Goal: Task Accomplishment & Management: Manage account settings

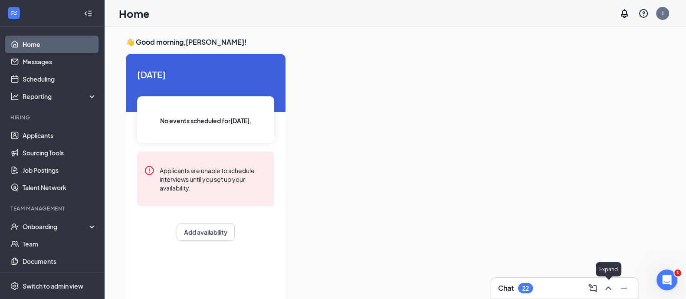
click at [607, 292] on icon "ChevronUp" at bounding box center [608, 288] width 10 height 10
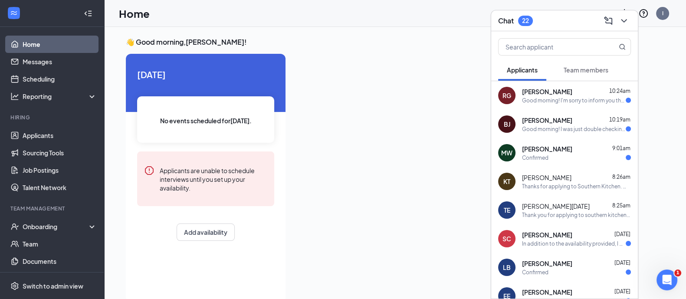
click at [586, 99] on div "Good morning! I'm sorry to inform you that I have woke up this morning very sic…" at bounding box center [574, 100] width 104 height 7
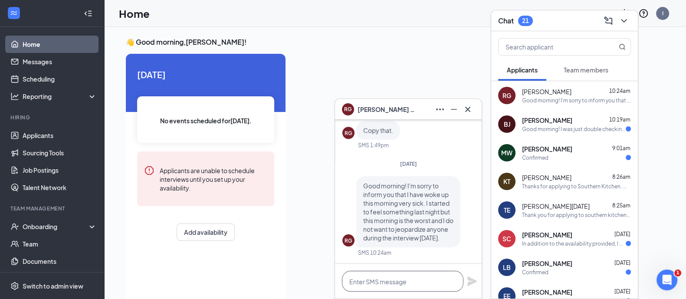
click at [380, 281] on textarea at bounding box center [403, 281] width 122 height 21
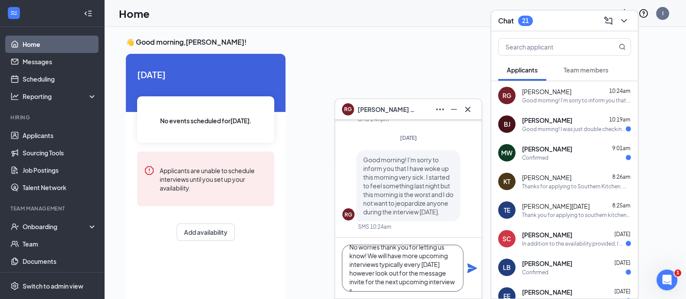
scroll to position [17, 0]
type textarea "No worries thank you for letting us know! We will have more upcoming interviews…"
click at [474, 266] on icon "Plane" at bounding box center [472, 268] width 10 height 10
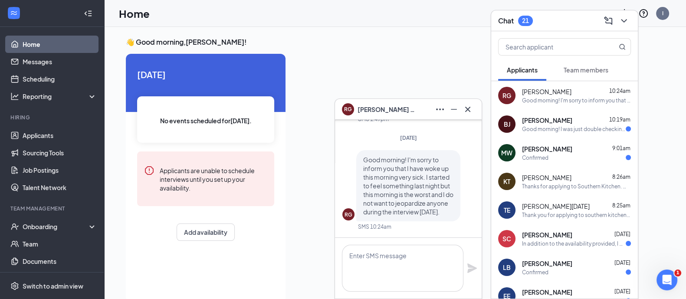
scroll to position [0, 0]
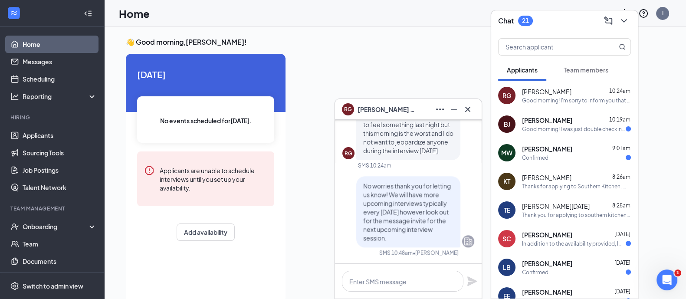
click at [553, 121] on span "[PERSON_NAME]" at bounding box center [547, 120] width 50 height 9
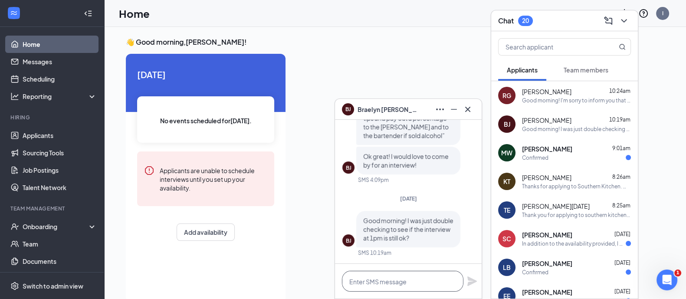
click at [414, 276] on textarea at bounding box center [403, 281] width 122 height 21
type textarea "Yes!!"
click at [473, 282] on icon "Plane" at bounding box center [472, 281] width 10 height 10
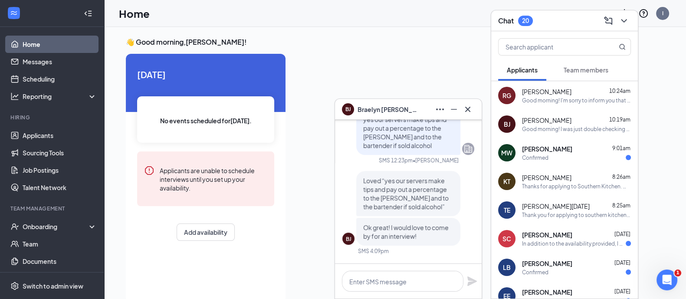
scroll to position [-10, 0]
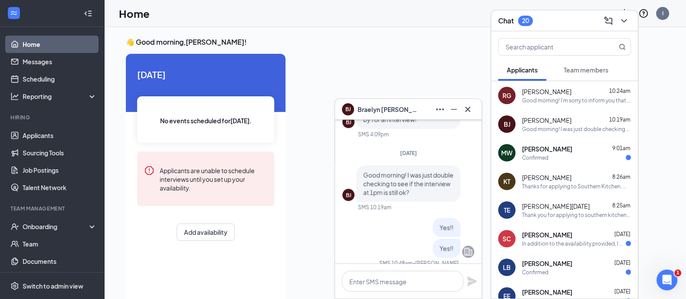
click at [535, 157] on div "Confirmed" at bounding box center [535, 157] width 26 height 7
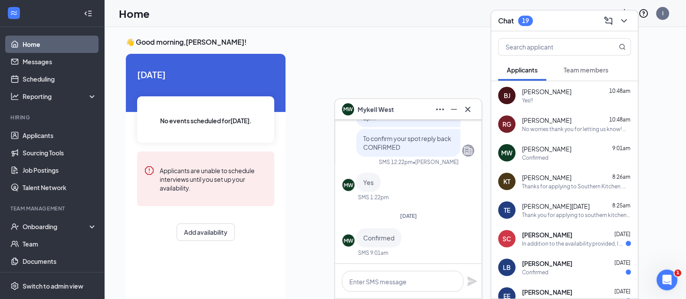
scroll to position [18, 0]
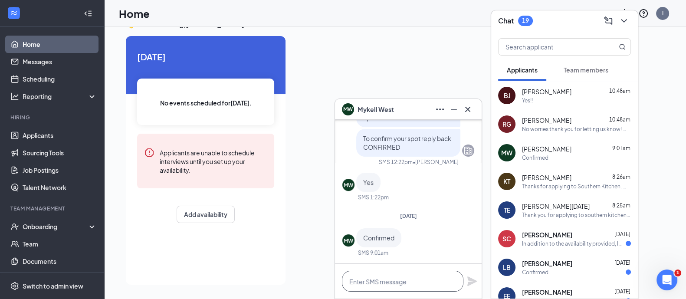
click at [405, 277] on textarea at bounding box center [403, 281] width 122 height 21
type textarea "Awesome see you soon!"
click at [471, 281] on icon "Plane" at bounding box center [472, 281] width 10 height 10
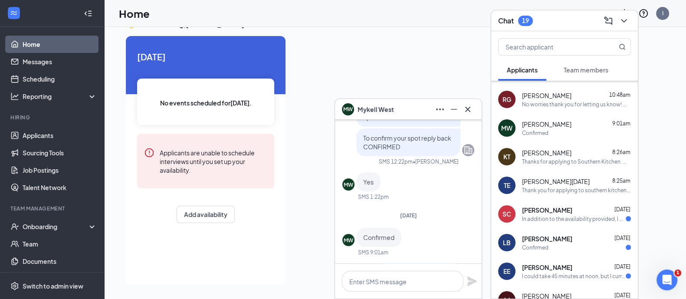
scroll to position [26, 0]
click at [539, 114] on div "MW [PERSON_NAME] 9:01am Confirmed" at bounding box center [564, 127] width 147 height 29
click at [543, 146] on div "KT [PERSON_NAME] 8:26am Thanks for applying to [GEOGRAPHIC_DATA]. We are hostin…" at bounding box center [564, 155] width 147 height 29
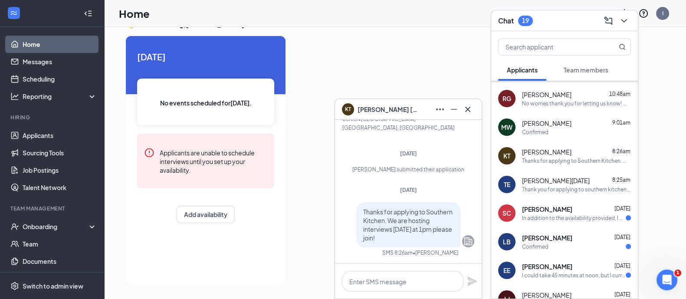
click at [543, 182] on span "[PERSON_NAME][DATE]" at bounding box center [556, 180] width 68 height 9
click at [549, 208] on span "[PERSON_NAME]" at bounding box center [547, 209] width 50 height 9
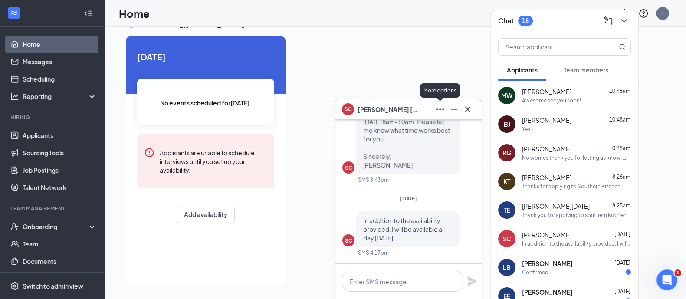
click at [441, 112] on icon "Ellipses" at bounding box center [440, 109] width 10 height 10
click at [581, 118] on div "[PERSON_NAME] 10:48am" at bounding box center [576, 120] width 109 height 9
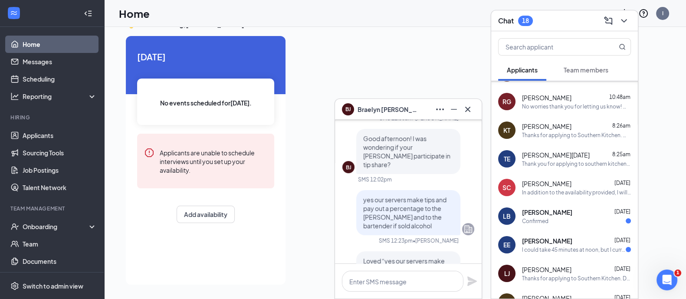
scroll to position [52, 0]
click at [566, 188] on div "In addition to the availability provided, I will be available all day [DATE]." at bounding box center [576, 191] width 109 height 7
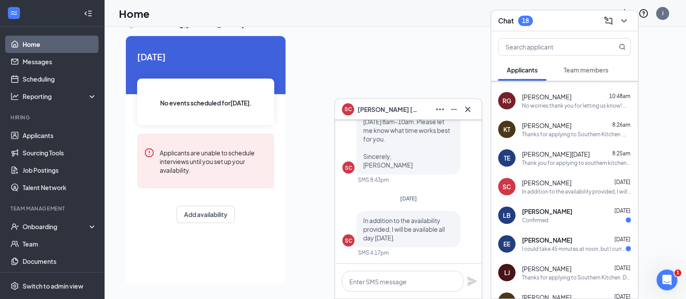
click at [569, 205] on div "LB [PERSON_NAME] [DATE] Confirmed" at bounding box center [564, 215] width 147 height 29
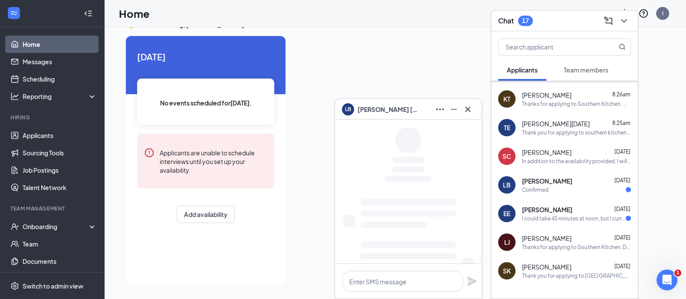
scroll to position [85, 0]
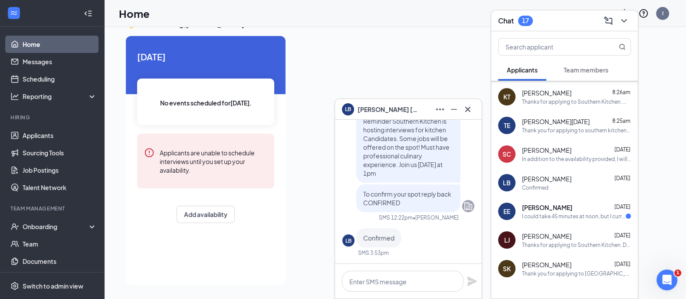
click at [569, 205] on div "[PERSON_NAME] [DATE]" at bounding box center [576, 207] width 109 height 9
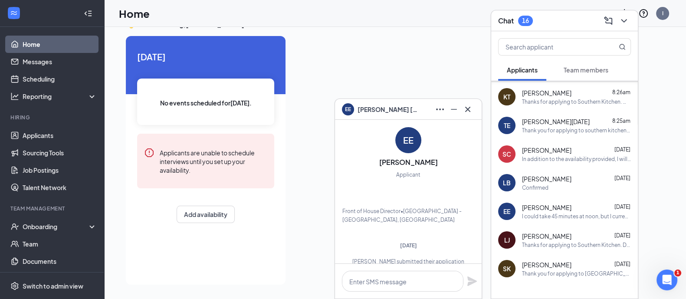
scroll to position [0, 0]
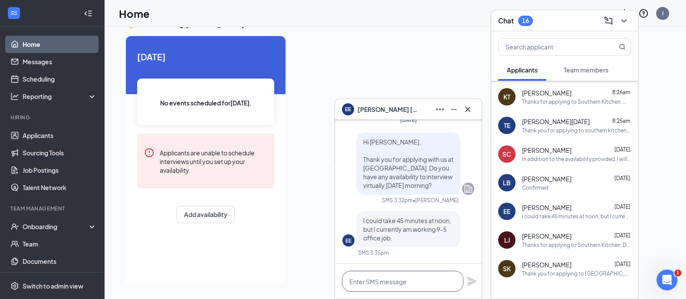
click at [417, 282] on textarea at bounding box center [403, 281] width 122 height 21
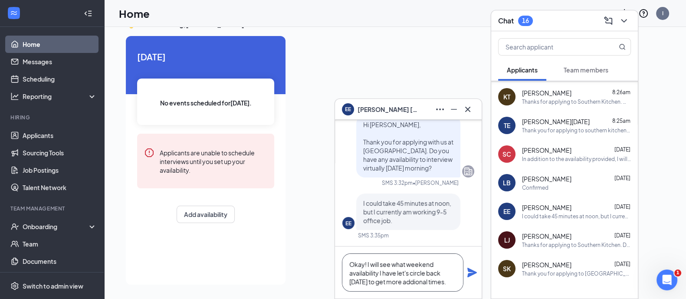
type textarea "Okay! I will see what weekend availability I have let's circle back [DATE] to g…"
click at [474, 271] on icon "Plane" at bounding box center [472, 272] width 10 height 10
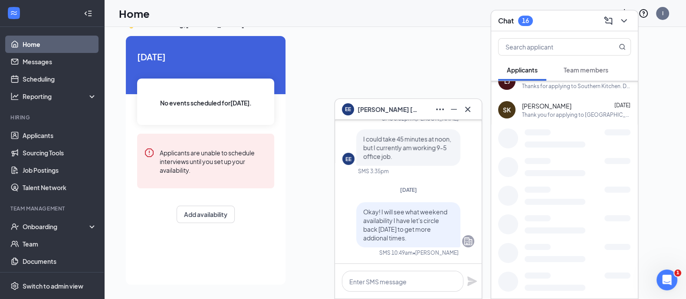
scroll to position [245, 0]
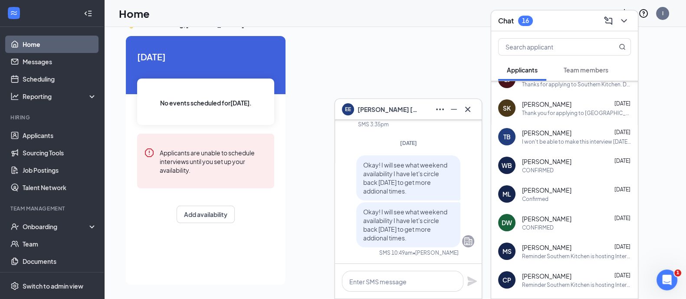
click at [592, 128] on div "[PERSON_NAME] [DATE]" at bounding box center [576, 132] width 109 height 9
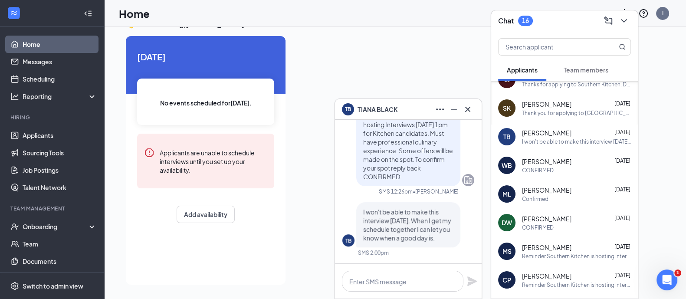
click at [572, 168] on div "CONFIRMED" at bounding box center [576, 170] width 109 height 7
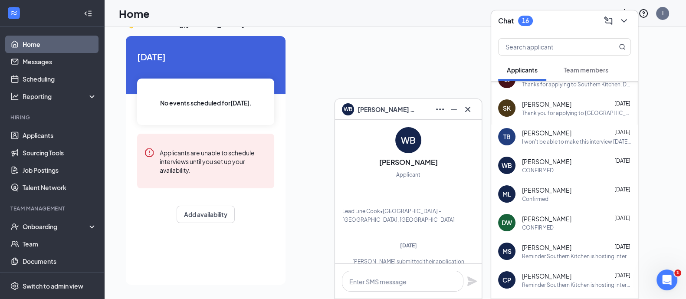
scroll to position [0, 0]
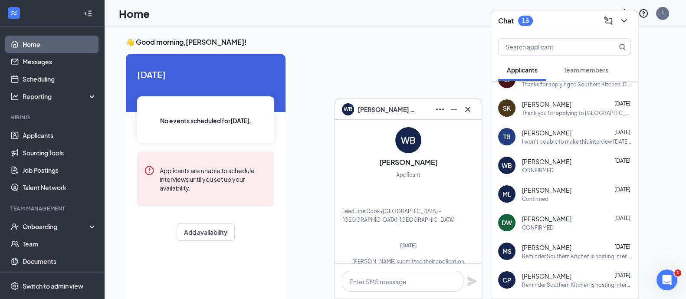
click at [593, 190] on div "[PERSON_NAME] [DATE]" at bounding box center [576, 190] width 109 height 9
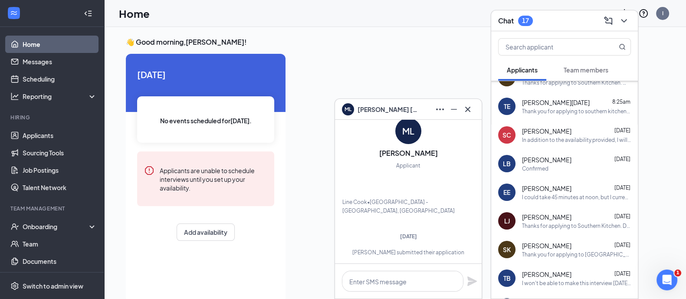
scroll to position [107, 0]
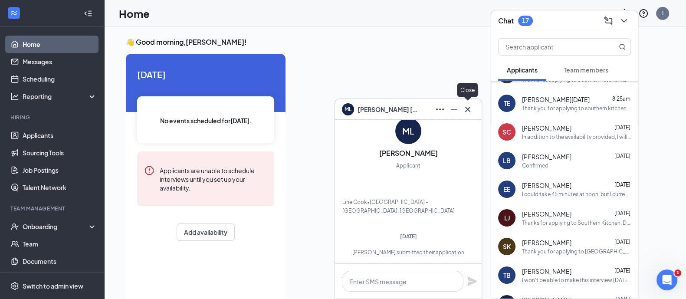
click at [469, 108] on icon "Cross" at bounding box center [467, 108] width 5 height 5
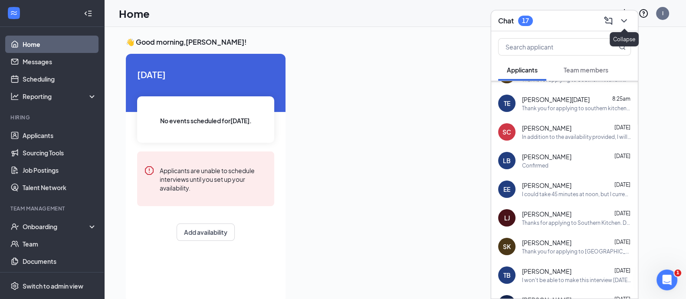
click at [629, 26] on icon "ChevronDown" at bounding box center [624, 21] width 10 height 10
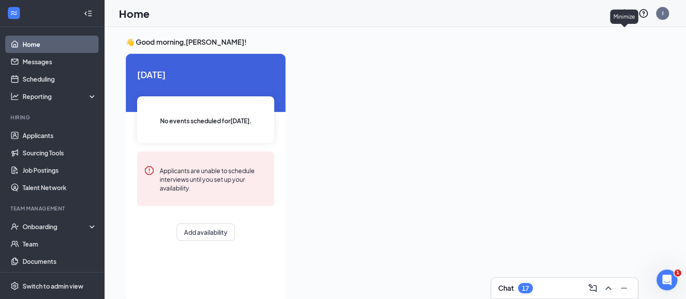
scroll to position [0, 0]
click at [41, 133] on link "Applicants" at bounding box center [60, 135] width 74 height 17
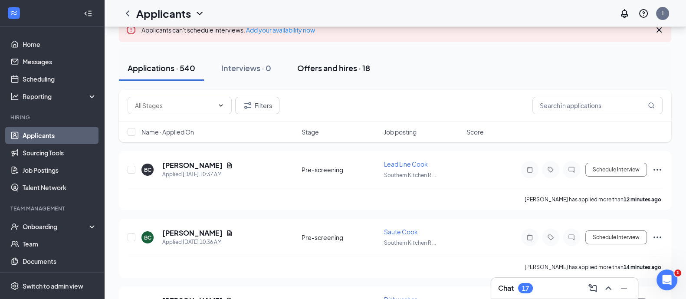
scroll to position [62, 0]
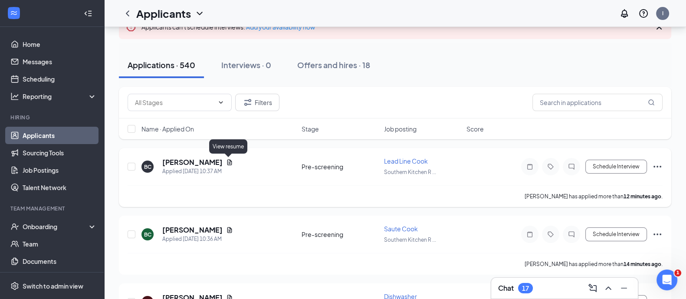
click at [229, 161] on icon "Document" at bounding box center [229, 162] width 5 height 6
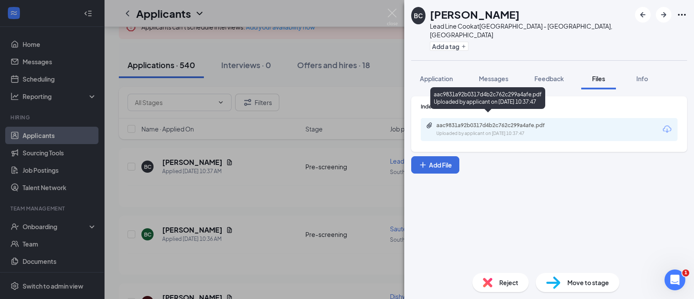
click at [520, 122] on div "aac9831a92b0317d4b2c762c299a4afe.pdf" at bounding box center [498, 125] width 122 height 7
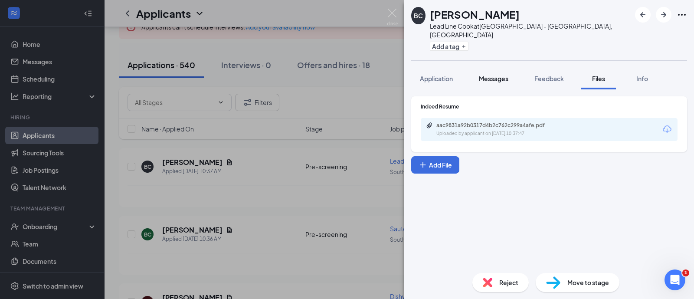
click at [500, 68] on button "Messages" at bounding box center [493, 79] width 47 height 22
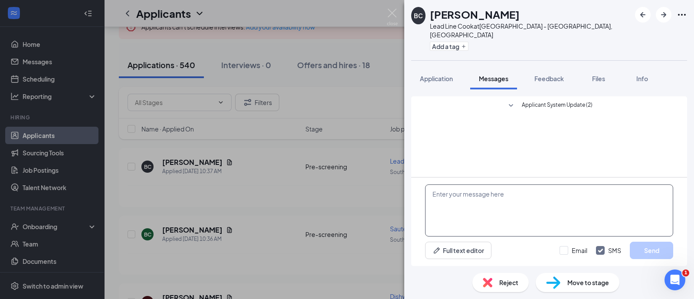
click at [468, 206] on textarea at bounding box center [549, 210] width 248 height 52
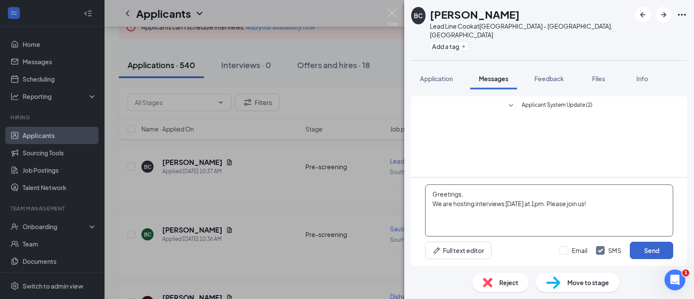
type textarea "Greetings, We are hosting interviews [DATE] at 1pm. Please join us!"
click at [650, 255] on button "Send" at bounding box center [651, 250] width 43 height 17
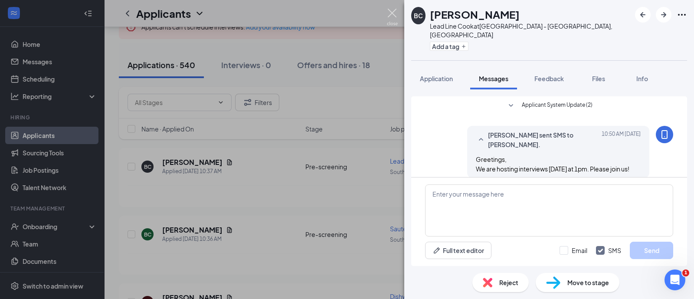
click at [396, 14] on img at bounding box center [392, 17] width 11 height 17
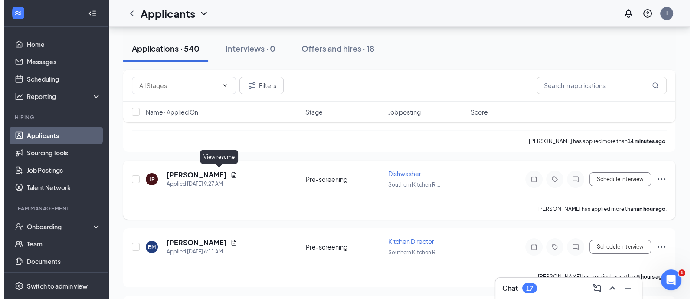
scroll to position [185, 0]
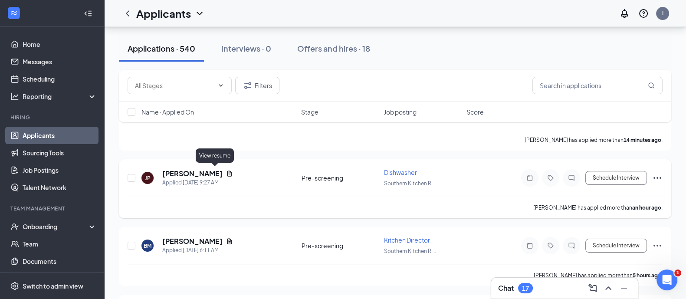
click at [227, 171] on icon "Document" at bounding box center [229, 174] width 5 height 6
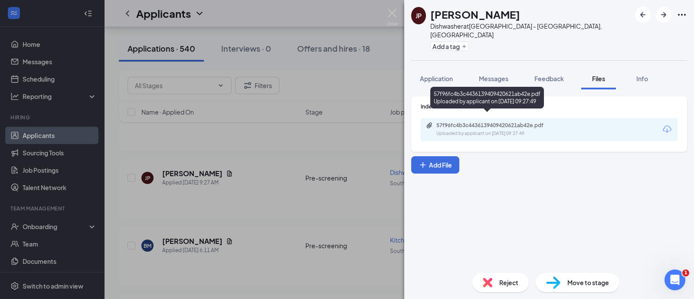
click at [511, 122] on div "57f96fc4b3c4436139409420621ab42e.pdf" at bounding box center [498, 125] width 122 height 7
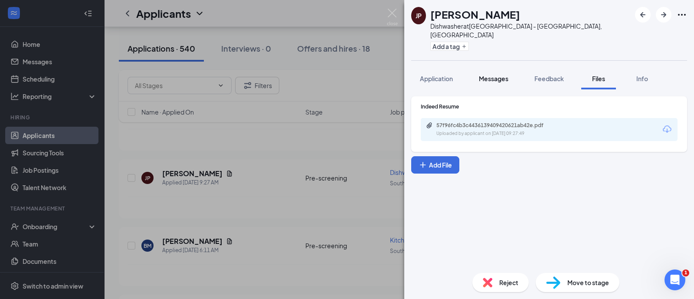
click at [493, 68] on button "Messages" at bounding box center [493, 79] width 47 height 22
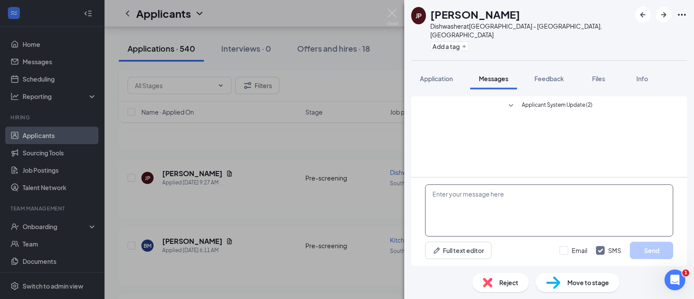
click at [486, 215] on textarea at bounding box center [549, 210] width 248 height 52
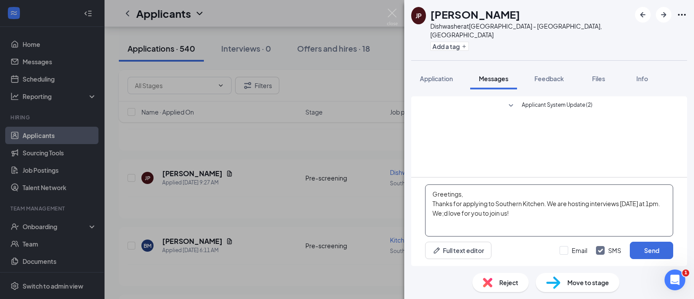
click at [444, 212] on textarea "Greetings, Thanks for applying to Southern Kitchen. We are hosting interviews […" at bounding box center [549, 210] width 248 height 52
type textarea "Greetings, Thanks for applying to Southern Kitchen. We are hosting interviews […"
click at [652, 248] on button "Send" at bounding box center [651, 250] width 43 height 17
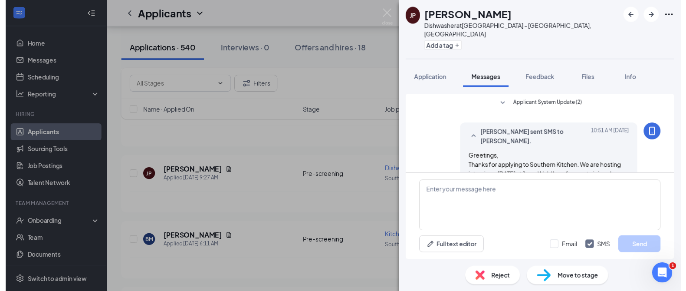
scroll to position [1, 0]
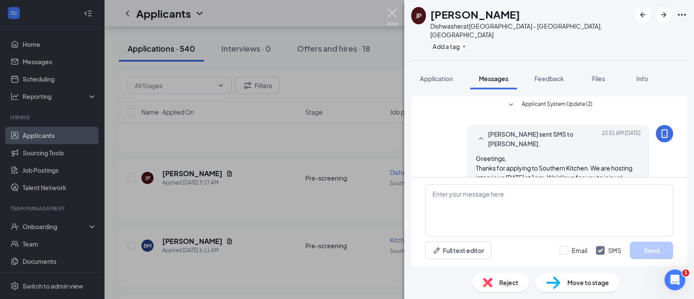
click at [393, 12] on img at bounding box center [392, 17] width 11 height 17
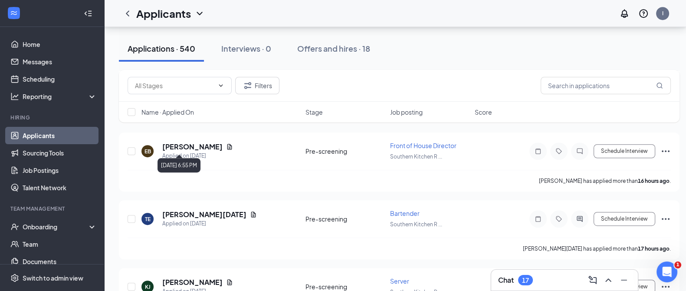
scroll to position [551, 0]
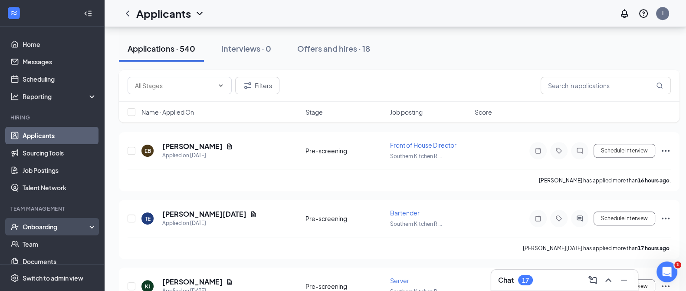
click at [68, 221] on div "Onboarding" at bounding box center [52, 226] width 104 height 17
click at [69, 238] on link "Overview" at bounding box center [60, 243] width 74 height 17
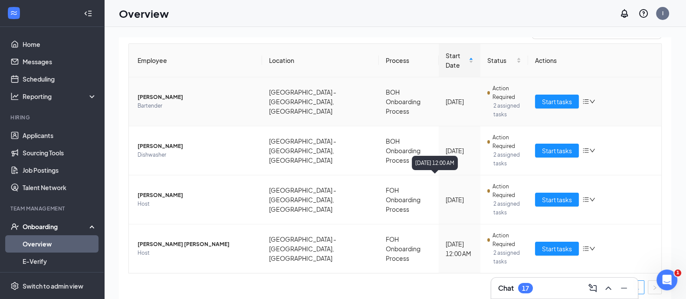
scroll to position [79, 0]
click at [559, 96] on span "Start tasks" at bounding box center [557, 101] width 30 height 10
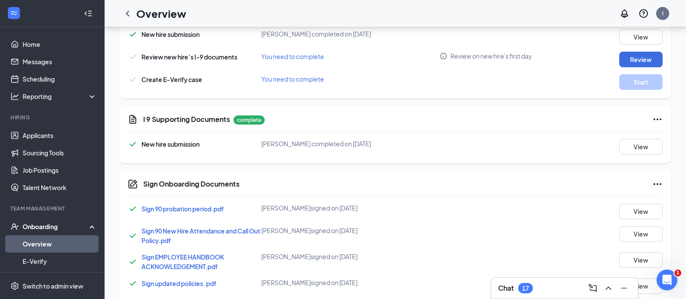
scroll to position [370, 0]
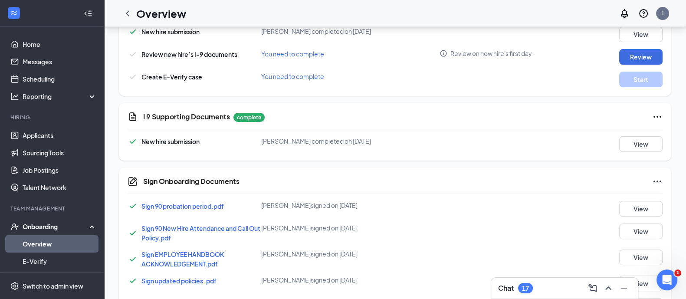
click at [655, 118] on icon "Ellipses" at bounding box center [657, 117] width 10 height 10
click at [643, 132] on span "Restart" at bounding box center [639, 133] width 21 height 9
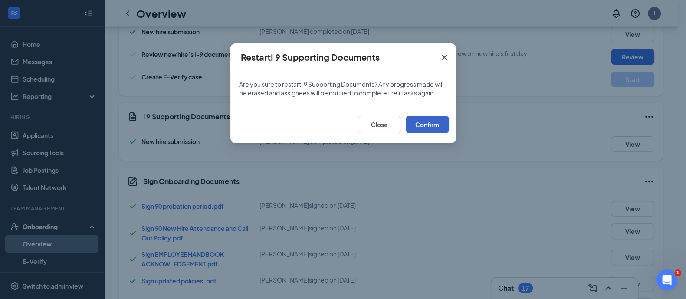
click at [437, 123] on button "Confirm" at bounding box center [427, 124] width 43 height 17
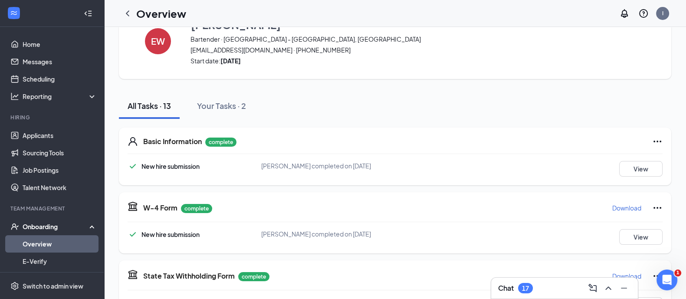
scroll to position [0, 0]
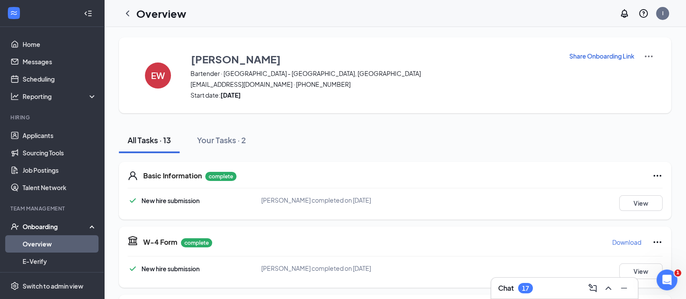
click at [597, 58] on p "Share Onboarding Link" at bounding box center [601, 56] width 65 height 9
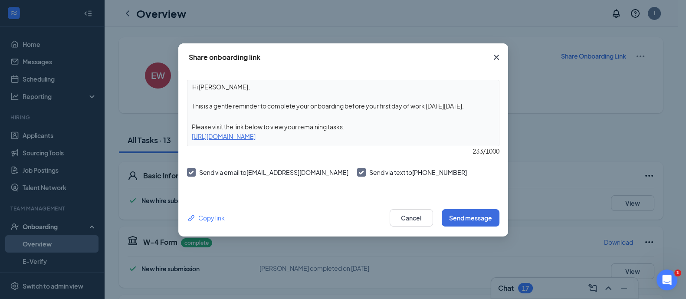
drag, startPoint x: 474, startPoint y: 99, endPoint x: 482, endPoint y: 115, distance: 18.1
click at [482, 115] on div "Hi [PERSON_NAME], This is a gentle reminder to complete your onboarding before …" at bounding box center [343, 113] width 313 height 66
type textarea "Hi [PERSON_NAME], The link should work not for you to upload your 2 documents n…"
click at [474, 217] on button "Send message" at bounding box center [471, 217] width 58 height 17
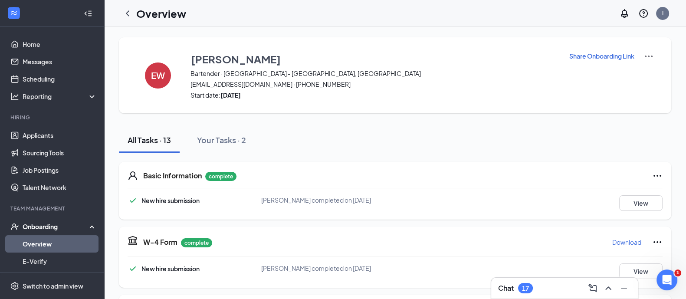
click at [126, 23] on div "Overview I" at bounding box center [395, 13] width 582 height 27
click at [124, 13] on icon "ChevronLeft" at bounding box center [127, 13] width 10 height 10
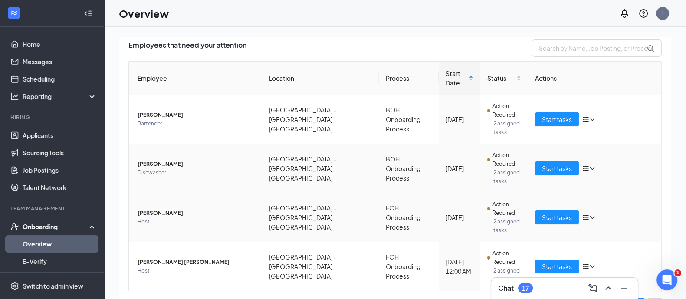
scroll to position [82, 0]
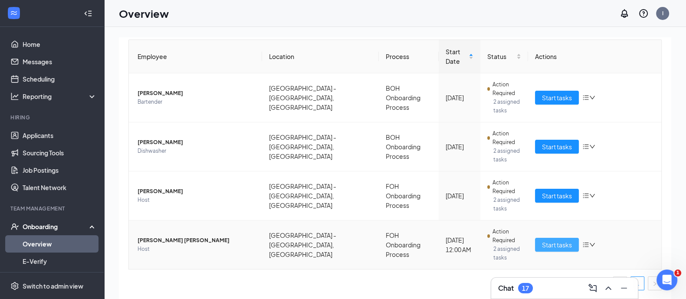
click at [542, 243] on span "Start tasks" at bounding box center [557, 245] width 30 height 10
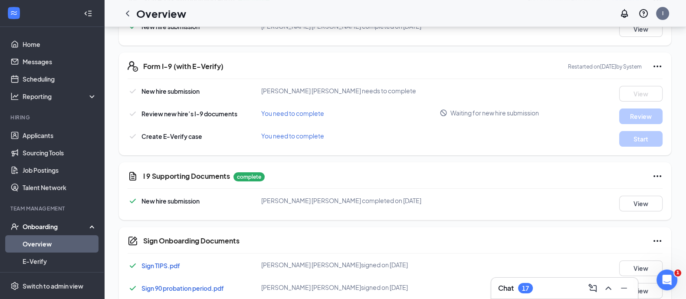
scroll to position [317, 0]
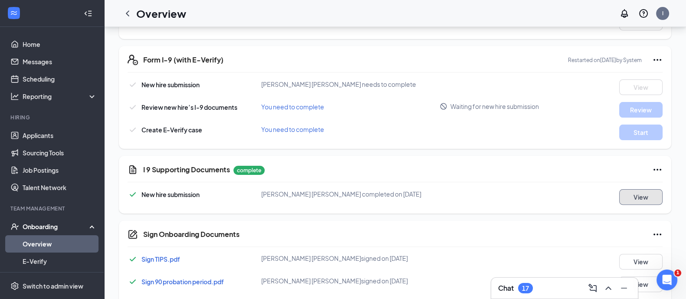
click at [651, 190] on button "View" at bounding box center [640, 197] width 43 height 16
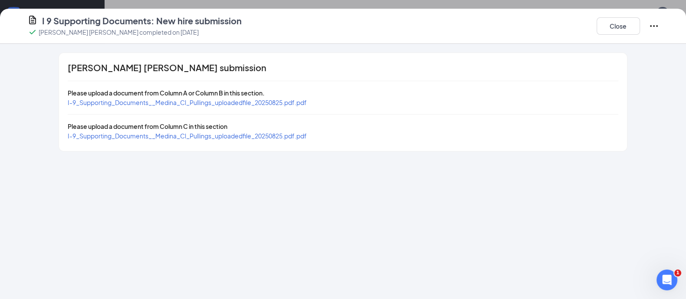
click at [277, 132] on span "I-9_Supporting_Documents__Medina_Cl_Pullings_uploadedfile_20250825.pdf.pdf" at bounding box center [187, 136] width 239 height 8
click at [258, 99] on span "I-9_Supporting_Documents__Medina_Cl_Pullings_uploadedfile_20250825.pdf.pdf" at bounding box center [187, 103] width 239 height 8
click at [608, 27] on button "Close" at bounding box center [618, 25] width 43 height 17
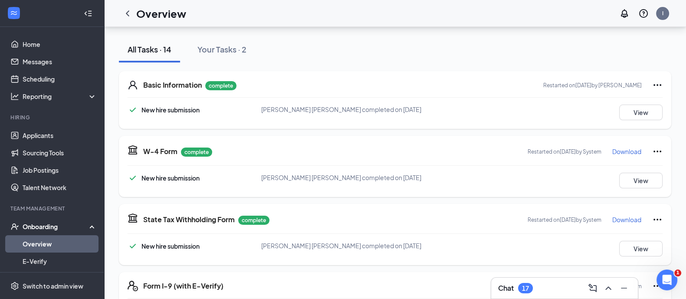
scroll to position [0, 0]
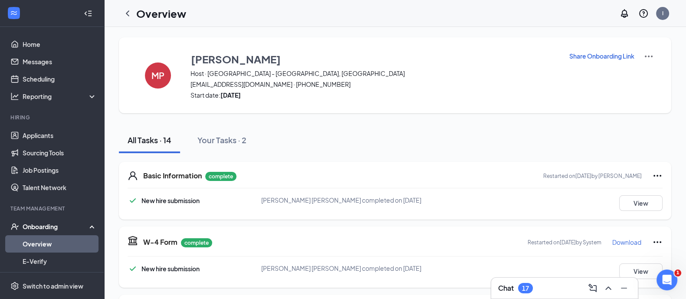
click at [576, 57] on p "Share Onboarding Link" at bounding box center [601, 56] width 65 height 9
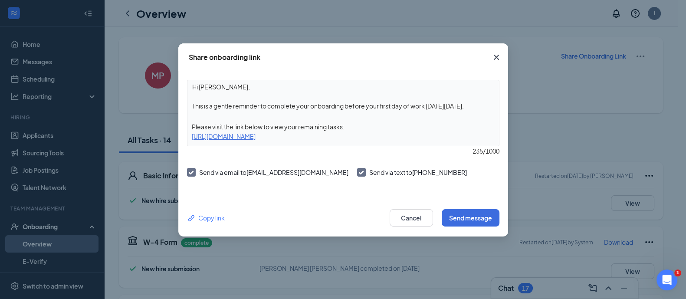
drag, startPoint x: 489, startPoint y: 105, endPoint x: 251, endPoint y: 94, distance: 238.5
click at [251, 94] on textarea "Hi [PERSON_NAME], This is a gentle reminder to complete your onboarding before …" at bounding box center [344, 96] width 312 height 32
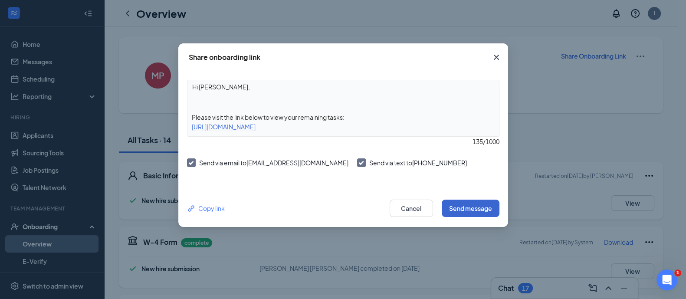
type textarea "Hi [PERSON_NAME],"
click at [469, 209] on button "Send message" at bounding box center [471, 208] width 58 height 17
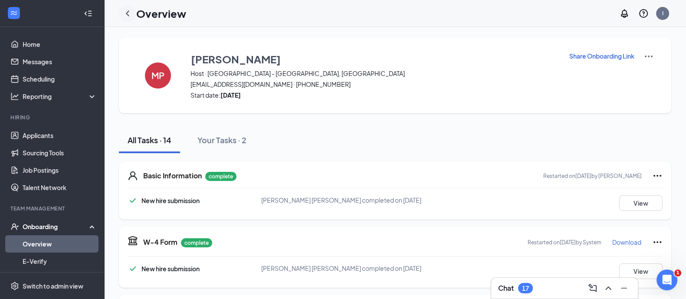
click at [128, 13] on icon "ChevronLeft" at bounding box center [127, 13] width 10 height 10
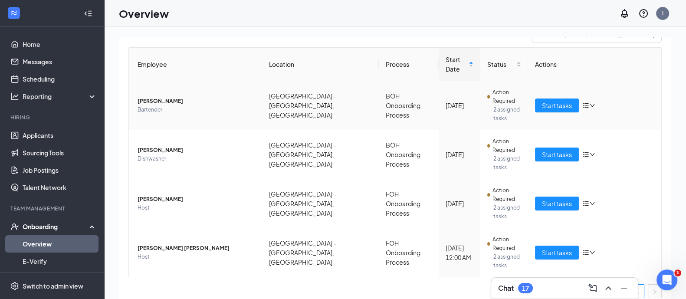
scroll to position [77, 0]
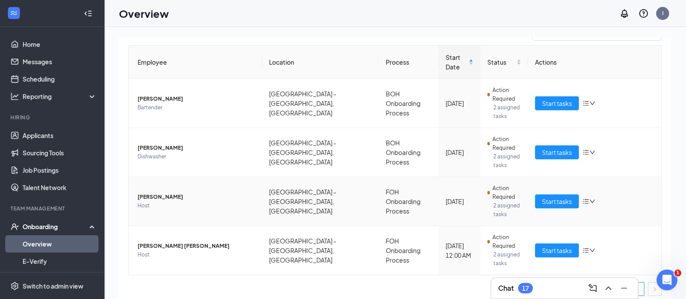
click at [558, 214] on td "Start tasks" at bounding box center [594, 201] width 133 height 49
click at [543, 197] on span "Start tasks" at bounding box center [557, 202] width 30 height 10
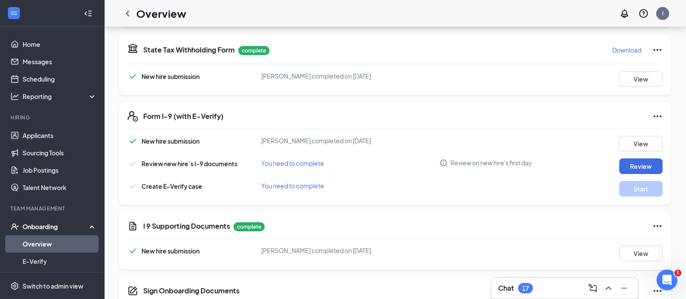
scroll to position [276, 0]
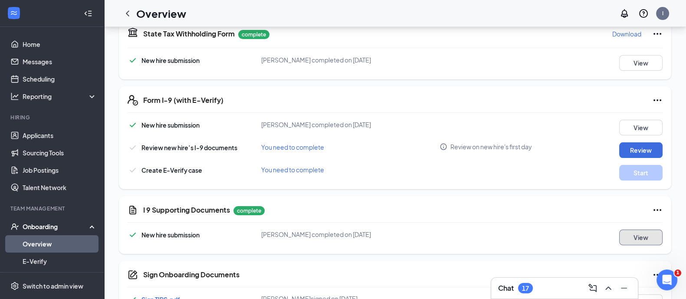
click at [635, 237] on button "View" at bounding box center [640, 238] width 43 height 16
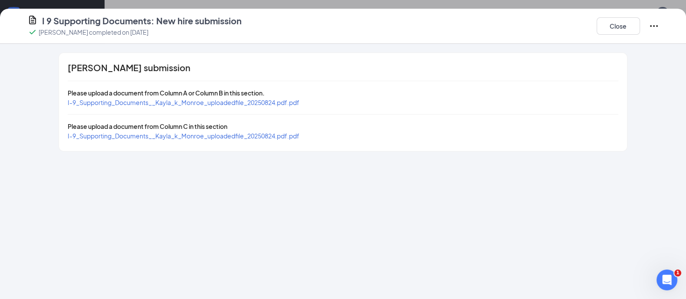
click at [284, 138] on span "I-9_Supporting_Documents__Kayla_k_Monroe_uploadedfile_20250824.pdf.pdf" at bounding box center [184, 136] width 232 height 8
click at [264, 99] on span "I-9_Supporting_Documents__Kayla_k_Monroe_uploadedfile_20250824.pdf.pdf" at bounding box center [184, 103] width 232 height 8
click at [625, 29] on button "Close" at bounding box center [618, 25] width 43 height 17
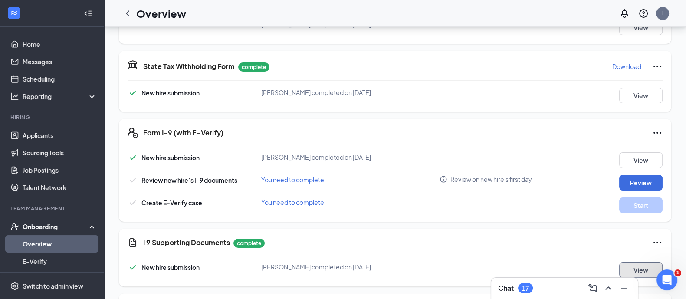
scroll to position [241, 0]
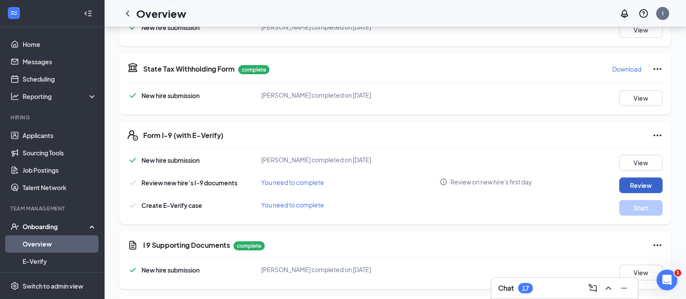
click at [635, 179] on button "Review" at bounding box center [640, 186] width 43 height 16
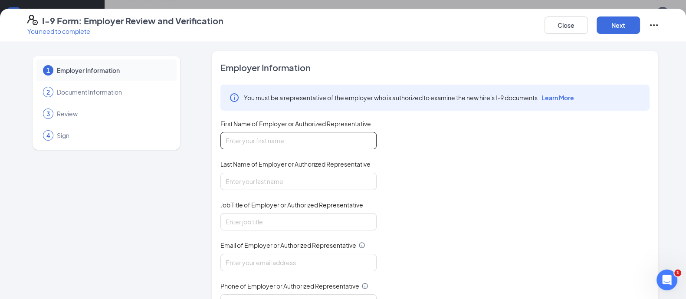
click at [344, 132] on input "First Name of Employer or Authorized Representative" at bounding box center [298, 140] width 156 height 17
type input "[PERSON_NAME]"
type input "Bronw"
type input "Director"
type input "[EMAIL_ADDRESS][DOMAIN_NAME]"
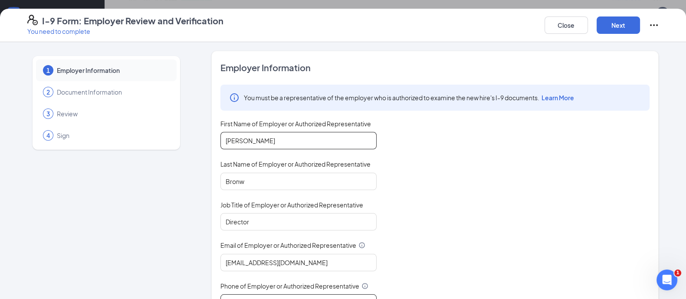
scroll to position [10, 0]
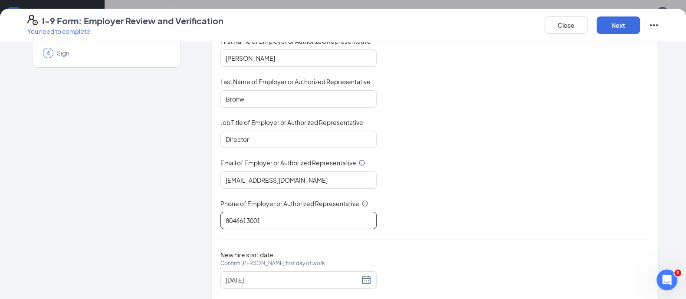
type input "8046613001"
click at [432, 179] on div "You must be a representative of the employer who is authorized to examine the n…" at bounding box center [434, 115] width 429 height 227
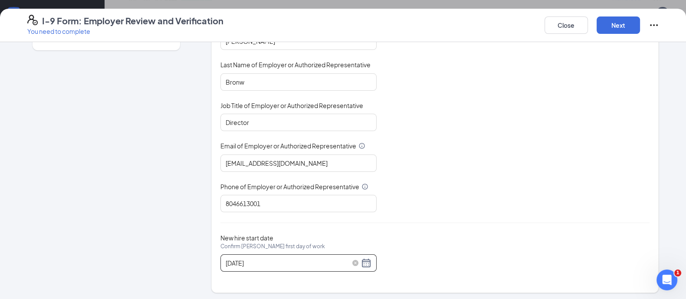
click at [362, 264] on div "[DATE]" at bounding box center [299, 263] width 146 height 10
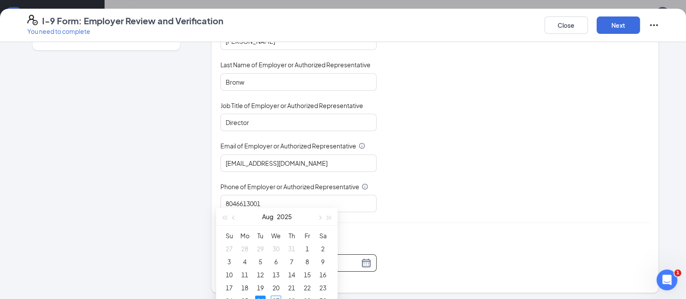
scroll to position [309, 0]
type input "[DATE]"
click at [293, 293] on div "28" at bounding box center [291, 296] width 10 height 10
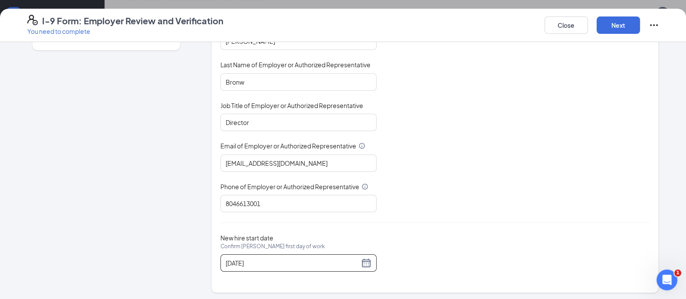
click at [463, 183] on div "You must be a representative of the employer who is authorized to examine the n…" at bounding box center [434, 98] width 429 height 227
click at [618, 30] on button "Next" at bounding box center [618, 24] width 43 height 17
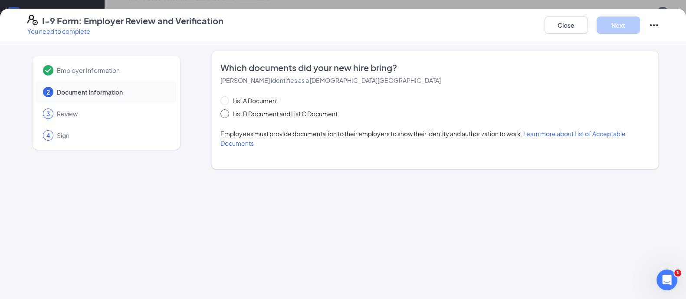
click at [289, 109] on span "List B Document and List C Document" at bounding box center [285, 114] width 112 height 10
click at [227, 109] on input "List B Document and List C Document" at bounding box center [223, 112] width 6 height 6
radio input "true"
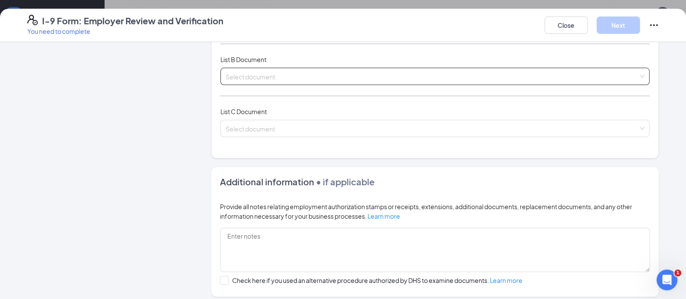
scroll to position [117, 0]
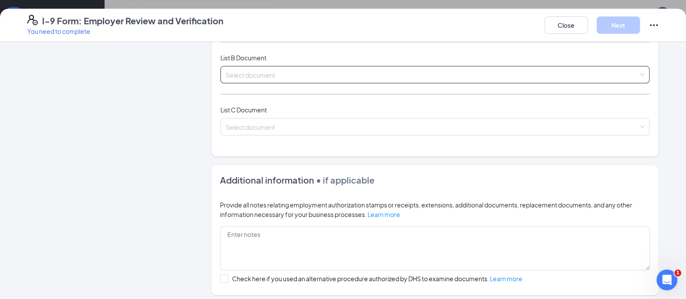
click at [258, 70] on input "search" at bounding box center [432, 72] width 413 height 13
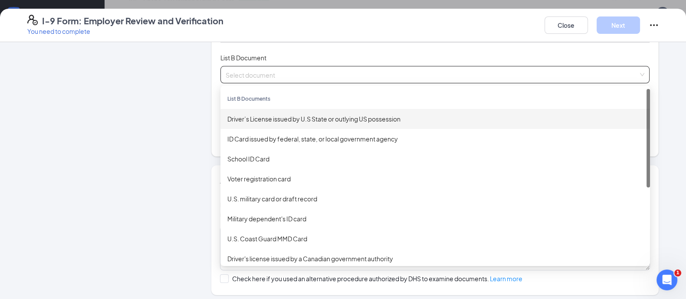
click at [260, 121] on div "Driver’s License issued by U.S State or outlying US possession" at bounding box center [435, 119] width 416 height 10
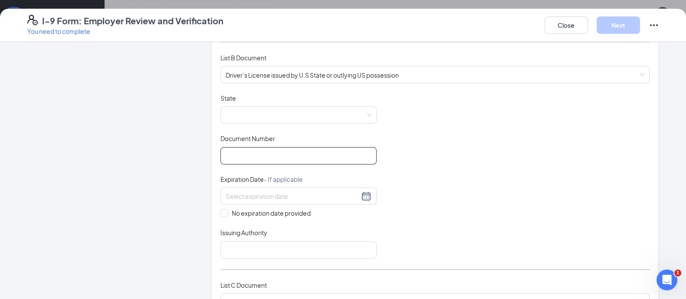
click at [265, 154] on input "Document Number" at bounding box center [298, 155] width 156 height 17
click at [262, 114] on span at bounding box center [299, 115] width 146 height 16
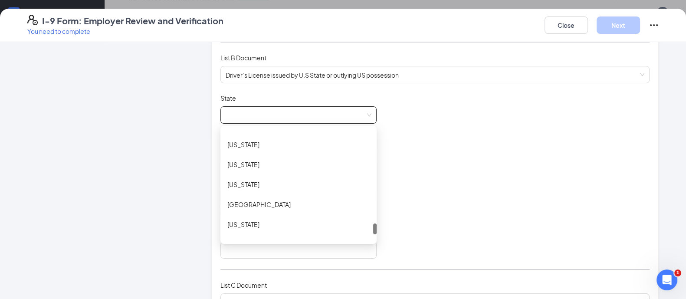
scroll to position [934, 0]
click at [247, 179] on div "[US_STATE]" at bounding box center [298, 184] width 142 height 10
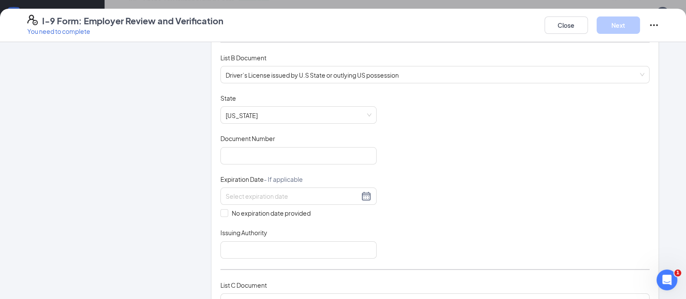
click at [273, 144] on div "Document Number" at bounding box center [298, 140] width 156 height 13
click at [274, 148] on input "Document Number" at bounding box center [298, 155] width 156 height 17
type input "b64233599"
click at [362, 192] on div at bounding box center [299, 196] width 146 height 10
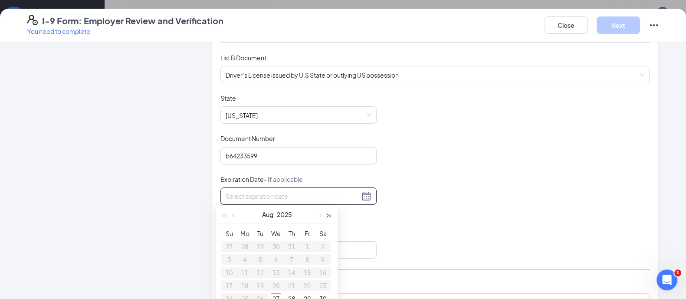
click at [332, 213] on button "button" at bounding box center [330, 214] width 10 height 17
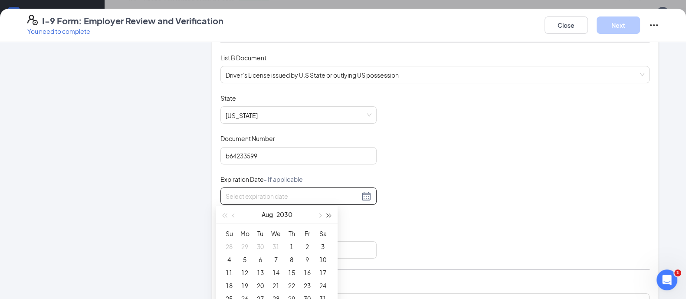
click at [332, 213] on button "button" at bounding box center [330, 214] width 10 height 17
click at [232, 216] on button "button" at bounding box center [234, 214] width 10 height 17
type input "[DATE]"
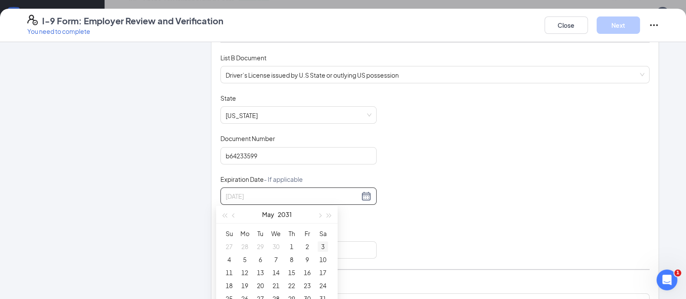
click at [326, 245] on div "3" at bounding box center [323, 246] width 10 height 10
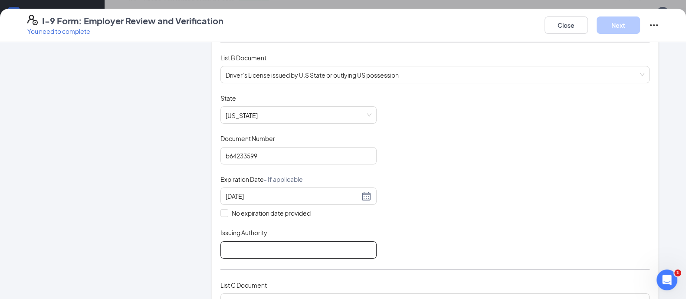
click at [314, 254] on input "Issuing Authority" at bounding box center [298, 249] width 156 height 17
type input "VA"
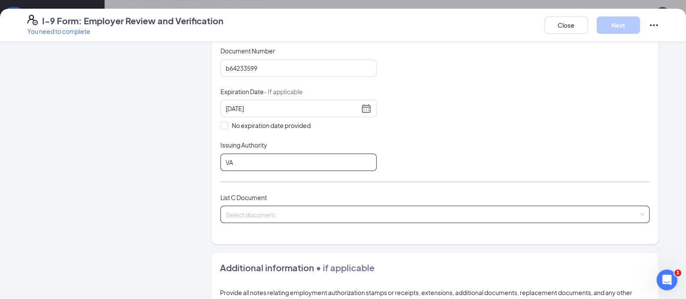
scroll to position [207, 0]
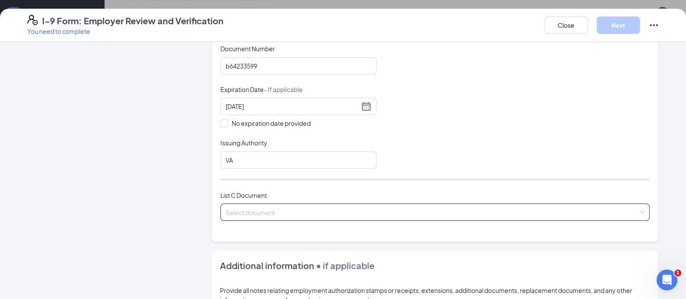
click at [355, 206] on input "search" at bounding box center [432, 210] width 413 height 13
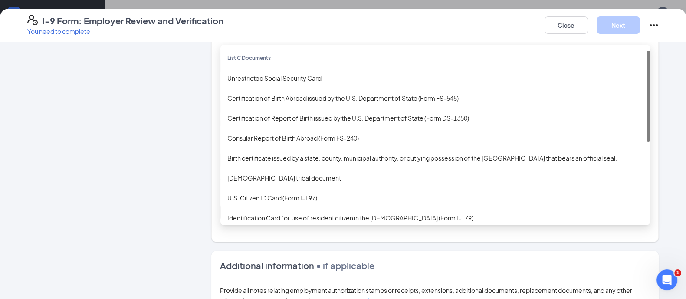
scroll to position [6, 0]
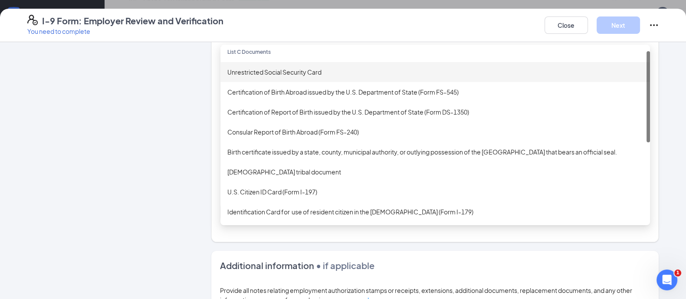
click at [286, 70] on div "Unrestricted Social Security Card" at bounding box center [435, 72] width 416 height 10
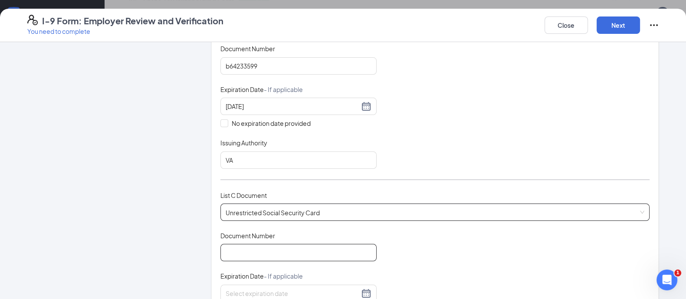
click at [268, 245] on input "Document Number" at bounding box center [298, 252] width 156 height 17
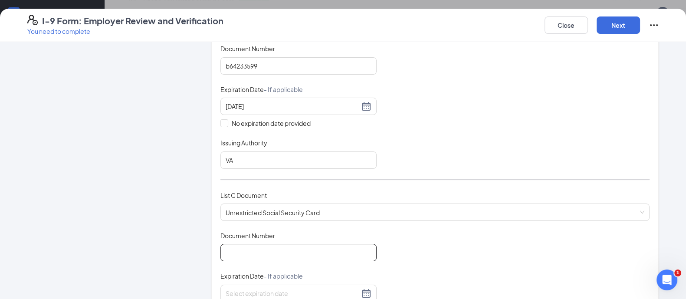
paste input "698-16-2013"
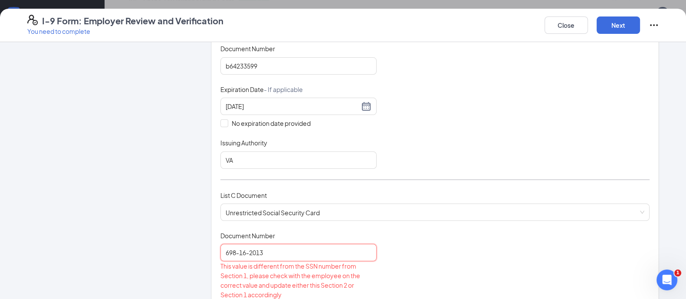
click at [250, 252] on input "698-16-2013" at bounding box center [298, 252] width 156 height 17
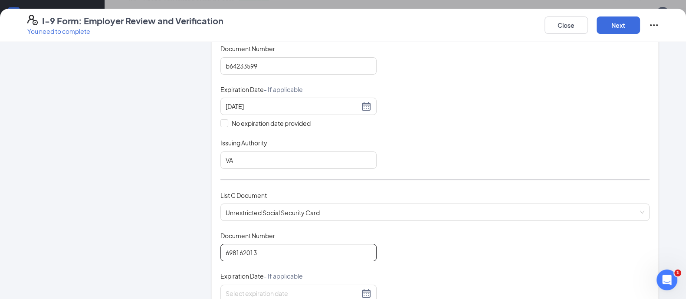
type input "698162013"
click at [436, 245] on div "Document Title Unrestricted Social Security Card Document Number 698162013 Expi…" at bounding box center [434, 293] width 429 height 124
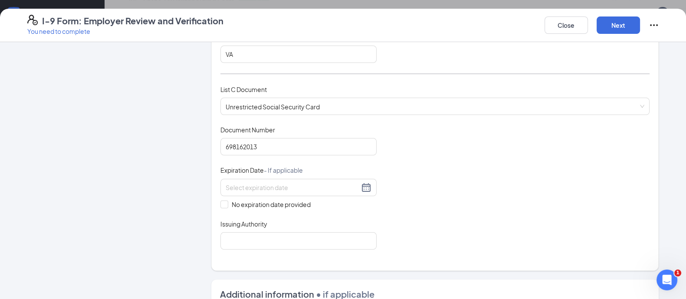
scroll to position [313, 0]
click at [230, 199] on span "No expiration date provided" at bounding box center [271, 204] width 86 height 10
click at [227, 200] on input "No expiration date provided" at bounding box center [223, 203] width 6 height 6
checkbox input "true"
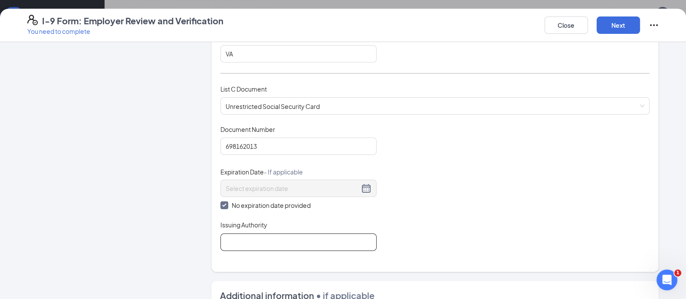
click at [252, 240] on input "Issuing Authority" at bounding box center [298, 242] width 156 height 17
type input "SSA"
click at [427, 244] on div "Document Title Unrestricted Social Security Card Document Number 698162013 Expi…" at bounding box center [434, 188] width 429 height 126
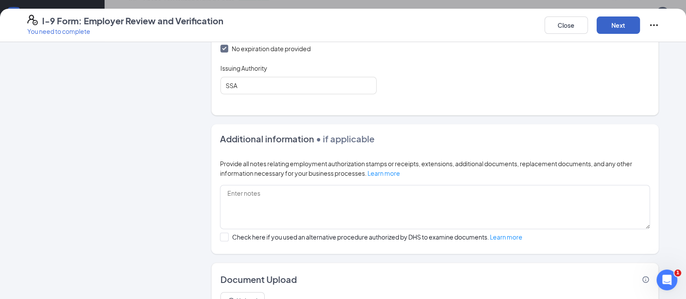
click at [610, 24] on button "Next" at bounding box center [618, 24] width 43 height 17
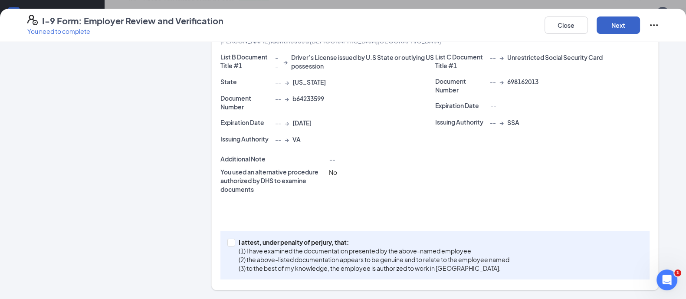
scroll to position [203, 0]
click at [326, 255] on p "(1) I have examined the documentation presented by the above-named employee" at bounding box center [374, 252] width 271 height 9
click at [234, 246] on input "I attest, under penalty of [PERSON_NAME], that: (1) I have examined the documen…" at bounding box center [230, 243] width 6 height 6
checkbox input "true"
click at [620, 20] on button "Next" at bounding box center [618, 24] width 43 height 17
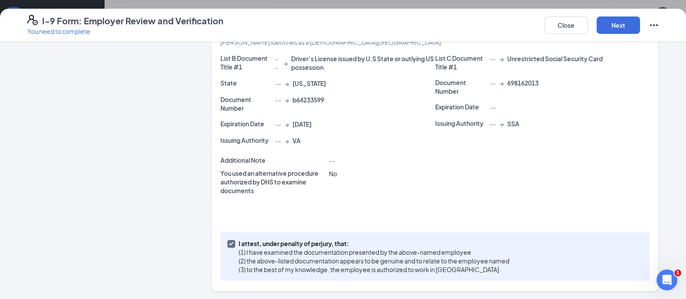
scroll to position [0, 0]
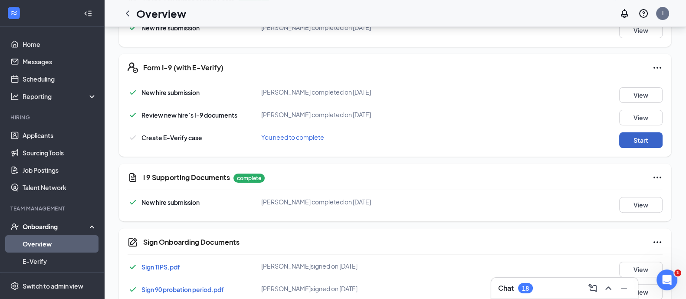
click at [636, 140] on button "Start" at bounding box center [640, 140] width 43 height 16
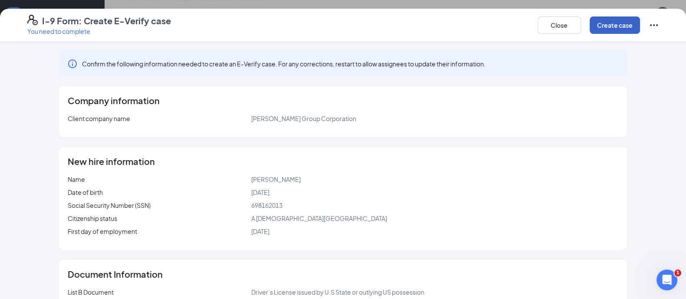
click at [619, 17] on button "Create case" at bounding box center [615, 24] width 50 height 17
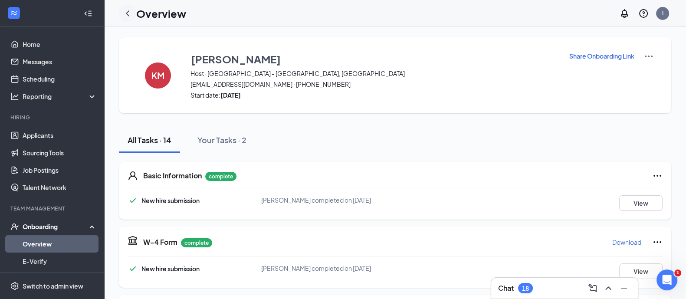
click at [132, 15] on icon "ChevronLeft" at bounding box center [127, 13] width 10 height 10
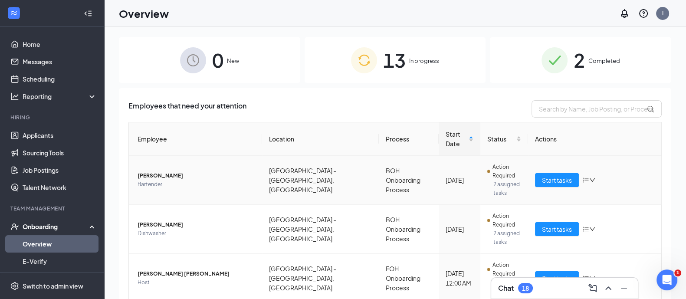
scroll to position [33, 0]
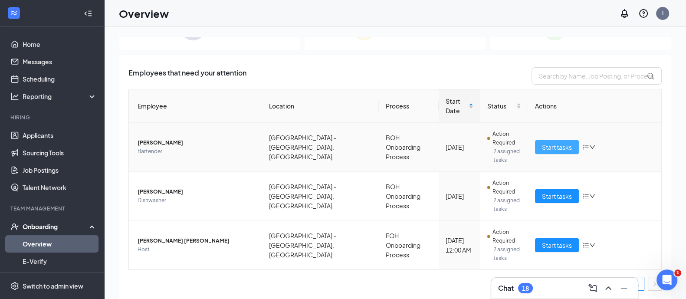
click at [551, 145] on span "Start tasks" at bounding box center [557, 147] width 30 height 10
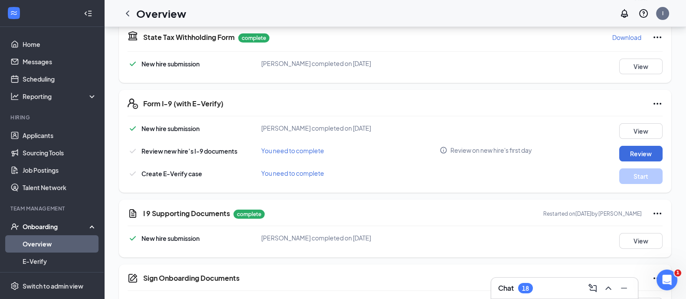
scroll to position [287, 0]
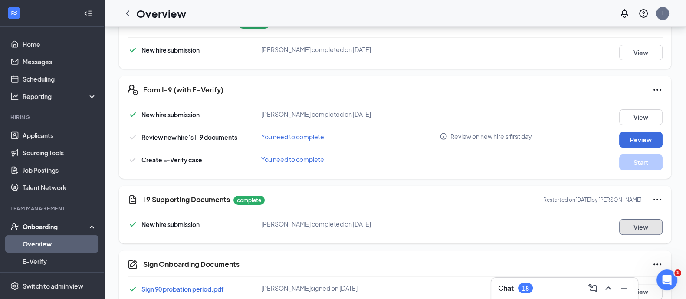
click at [625, 219] on button "View" at bounding box center [640, 227] width 43 height 16
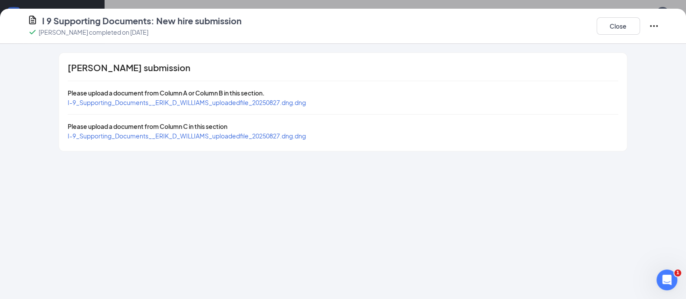
click at [271, 132] on span "I-9_Supporting_Documents__ERIK_D_WILLIAMS_uploadedfile_20250827.dng.dng" at bounding box center [187, 136] width 238 height 8
click at [228, 102] on span "I-9_Supporting_Documents__ERIK_D_WILLIAMS_uploadedfile_20250827.dng.dng" at bounding box center [187, 103] width 238 height 8
click at [623, 31] on button "Close" at bounding box center [618, 25] width 43 height 17
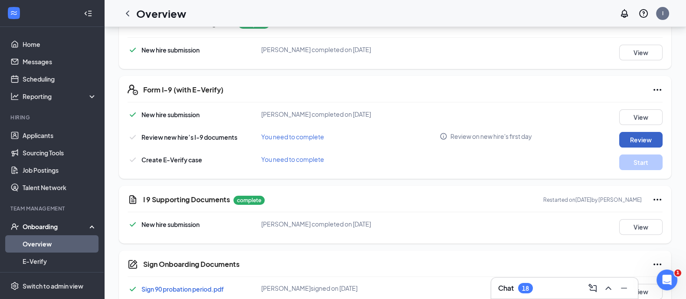
click at [623, 138] on button "Review" at bounding box center [640, 140] width 43 height 16
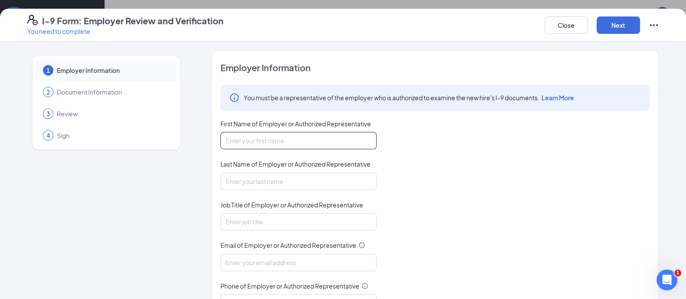
click at [271, 146] on input "First Name of Employer or Authorized Representative" at bounding box center [298, 140] width 156 height 17
type input "[PERSON_NAME]"
type input "Brown"
type input "Director"
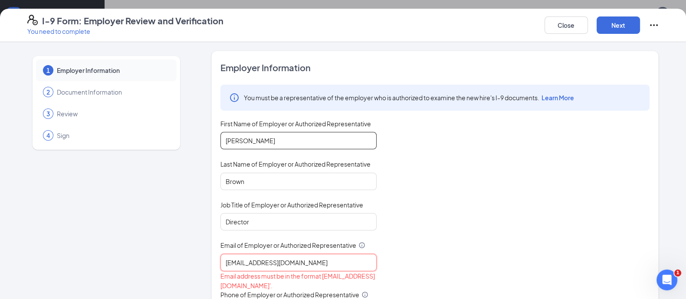
type input "[EMAIL_ADDRESS][DOMAIN_NAME]"
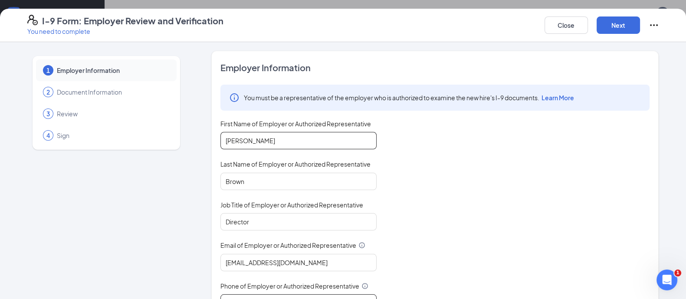
scroll to position [10, 0]
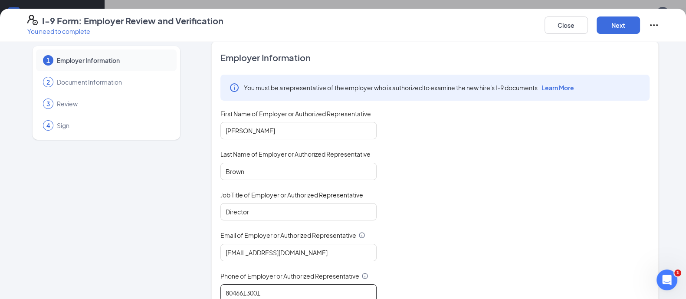
type input "8046613001"
click at [465, 159] on div "You must be a representative of the employer who is authorized to examine the n…" at bounding box center [434, 188] width 429 height 227
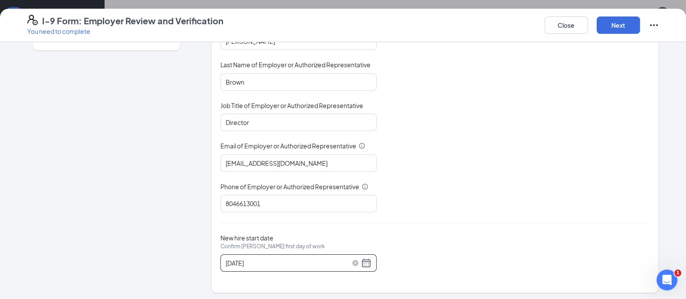
click at [360, 261] on div "[DATE]" at bounding box center [299, 263] width 146 height 10
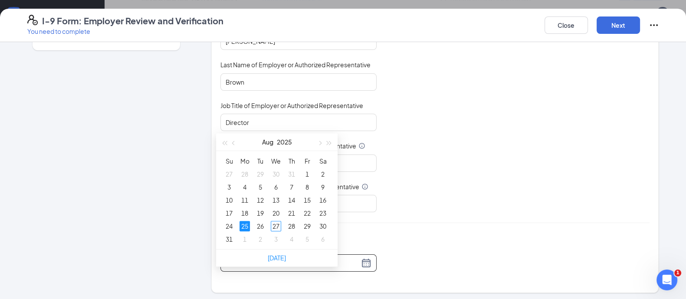
scroll to position [426, 0]
type input "[DATE]"
click at [275, 227] on div "27" at bounding box center [276, 225] width 10 height 10
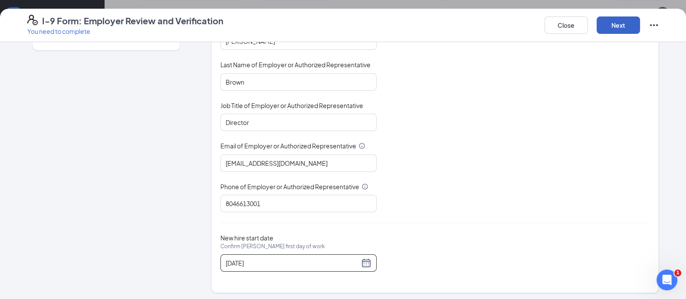
click at [618, 28] on button "Next" at bounding box center [618, 24] width 43 height 17
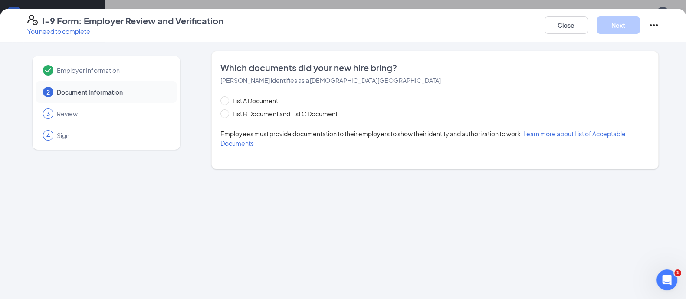
scroll to position [0, 0]
click at [278, 115] on span "List B Document and List C Document" at bounding box center [285, 114] width 112 height 10
click at [227, 115] on input "List B Document and List C Document" at bounding box center [223, 112] width 6 height 6
radio input "true"
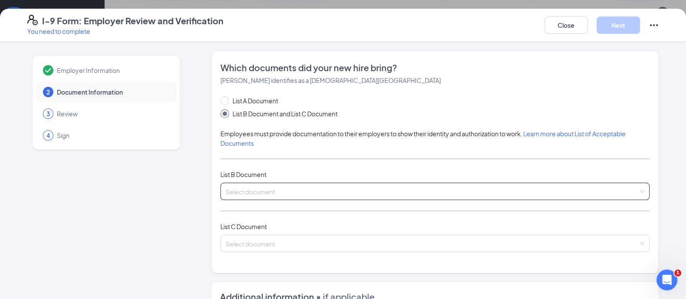
click at [285, 197] on span at bounding box center [432, 191] width 413 height 16
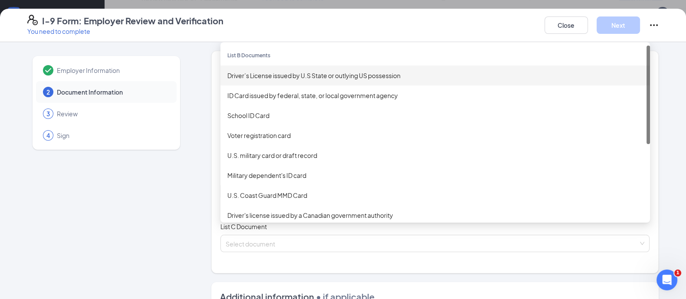
click at [255, 77] on div "Driver’s License issued by U.S State or outlying US possession" at bounding box center [435, 76] width 416 height 10
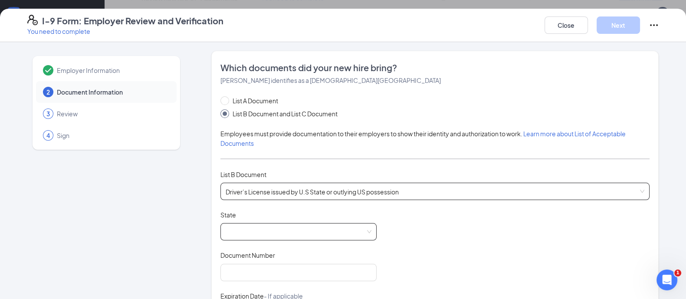
click at [267, 237] on span at bounding box center [299, 232] width 146 height 16
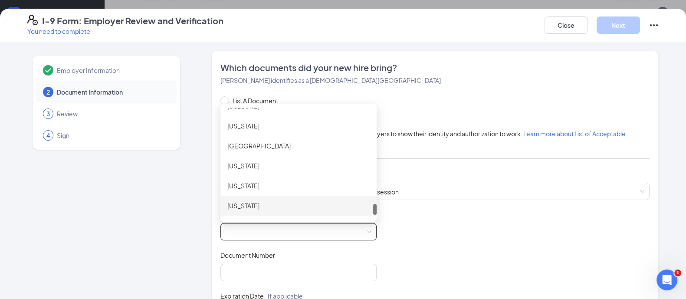
scroll to position [970, 0]
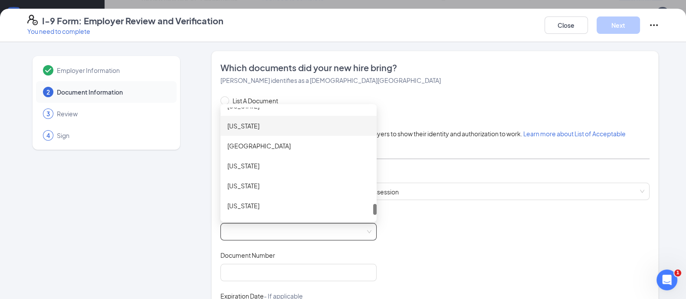
click at [237, 126] on div "[US_STATE]" at bounding box center [298, 126] width 142 height 10
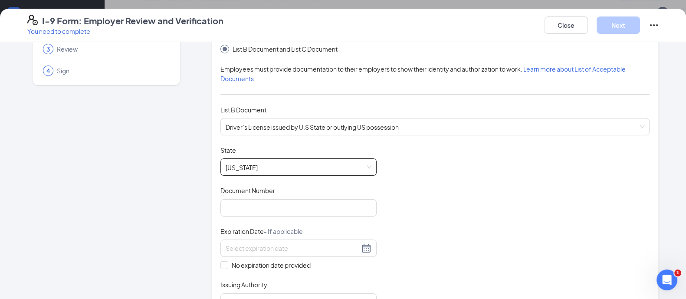
scroll to position [67, 0]
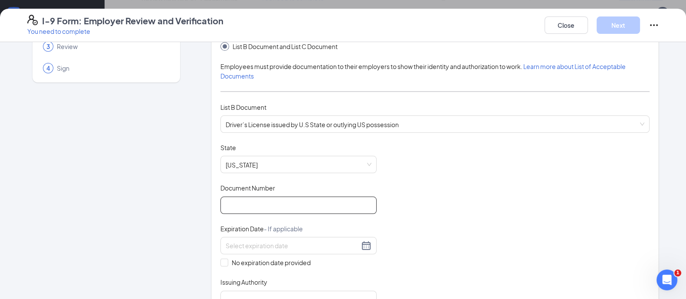
click at [256, 202] on input "Document Number" at bounding box center [298, 205] width 156 height 17
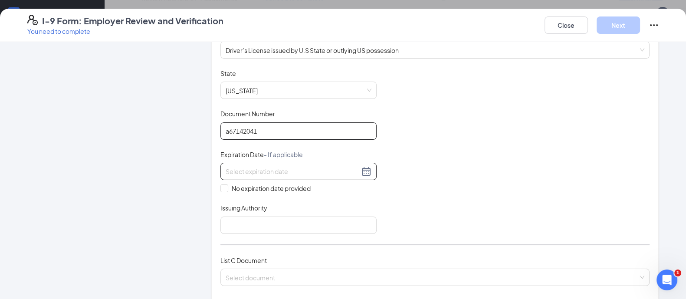
scroll to position [143, 0]
type input "a67142041"
click at [259, 163] on div at bounding box center [298, 169] width 156 height 17
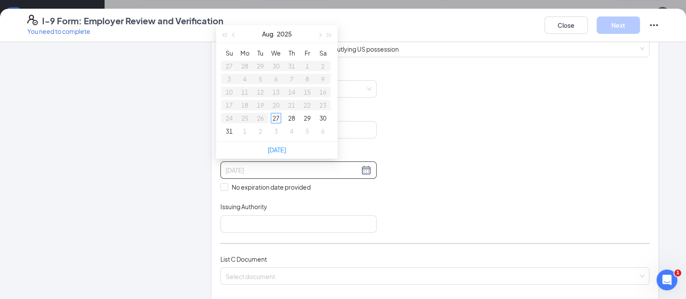
type input "[DATE]"
click at [328, 34] on span "button" at bounding box center [329, 35] width 4 height 4
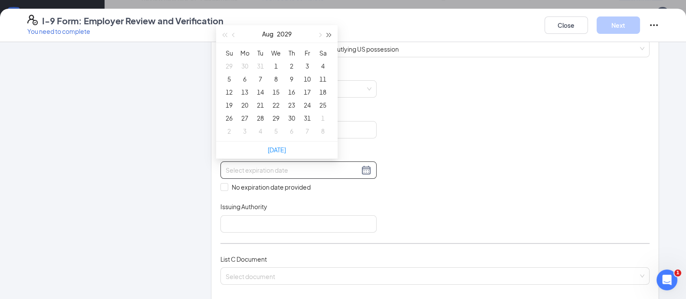
click at [328, 34] on span "button" at bounding box center [329, 35] width 4 height 4
click at [318, 33] on span "button" at bounding box center [319, 35] width 4 height 4
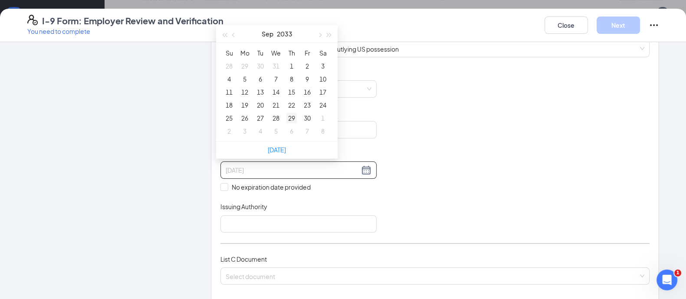
type input "[DATE]"
click at [294, 116] on div "29" at bounding box center [291, 118] width 10 height 10
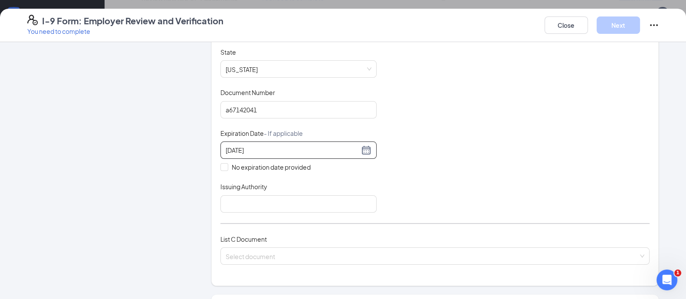
scroll to position [164, 0]
click at [258, 197] on input "Issuing Authority" at bounding box center [298, 202] width 156 height 17
type input "VA"
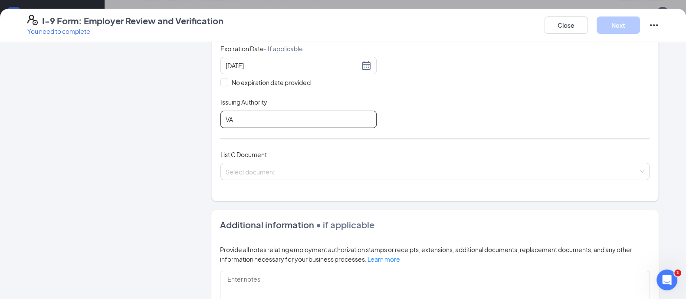
scroll to position [248, 0]
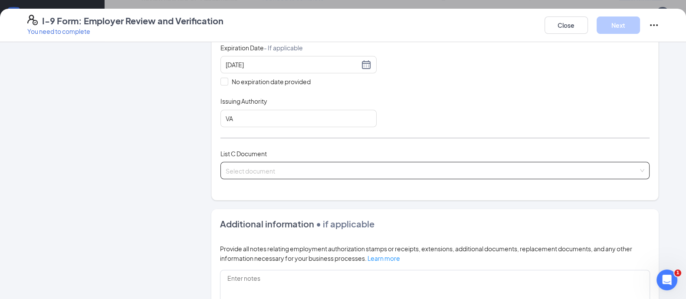
click at [276, 169] on input "search" at bounding box center [432, 168] width 413 height 13
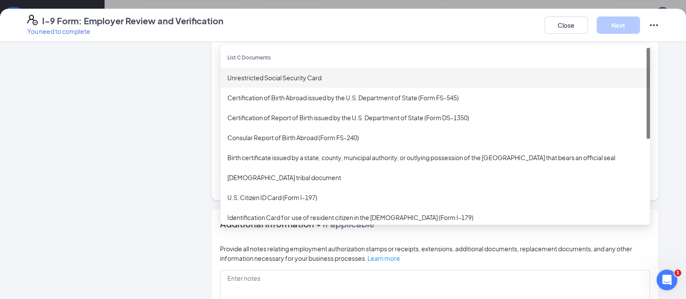
click at [260, 75] on div "Unrestricted Social Security Card" at bounding box center [435, 78] width 416 height 10
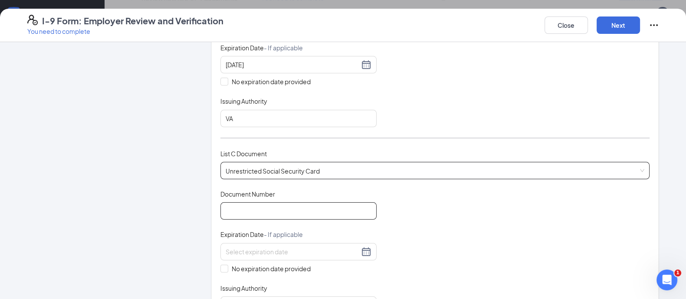
click at [245, 211] on input "Document Number" at bounding box center [298, 210] width 156 height 17
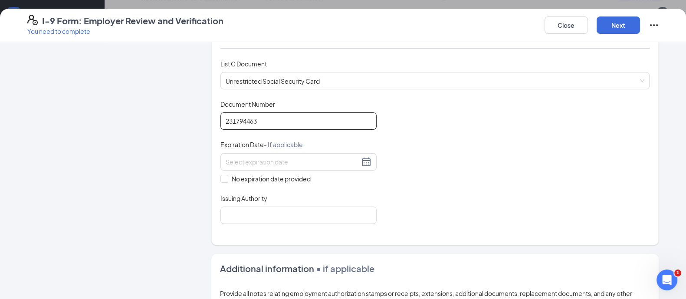
scroll to position [340, 0]
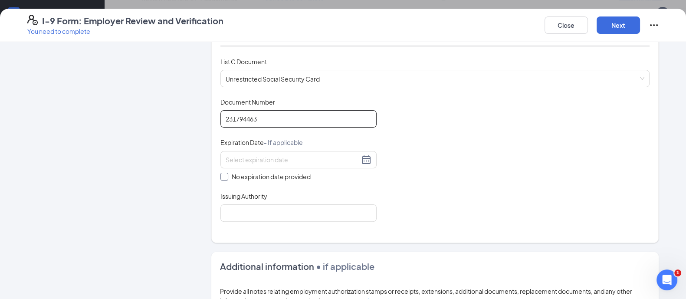
type input "231794463"
click at [280, 172] on span "No expiration date provided" at bounding box center [271, 177] width 86 height 10
click at [227, 173] on input "No expiration date provided" at bounding box center [223, 176] width 6 height 6
checkbox input "true"
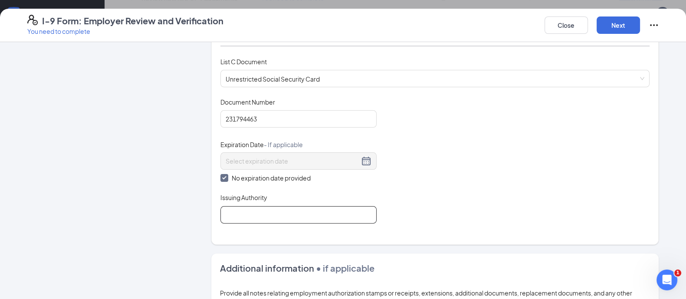
click at [278, 210] on input "Issuing Authority" at bounding box center [298, 214] width 156 height 17
type input "SSA"
click at [618, 28] on button "Next" at bounding box center [618, 24] width 43 height 17
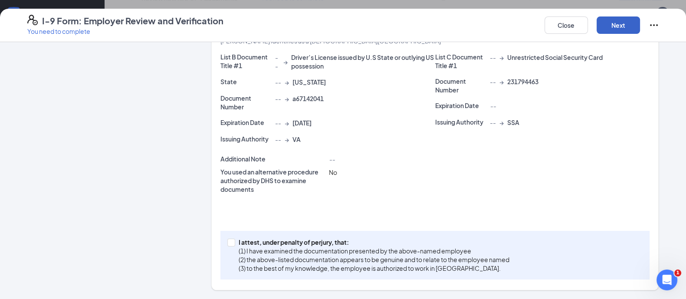
scroll to position [203, 0]
click at [299, 254] on p "(1) I have examined the documentation presented by the above-named employee" at bounding box center [374, 252] width 271 height 9
click at [234, 246] on input "I attest, under penalty of [PERSON_NAME], that: (1) I have examined the documen…" at bounding box center [230, 243] width 6 height 6
checkbox input "true"
click at [625, 23] on button "Next" at bounding box center [618, 24] width 43 height 17
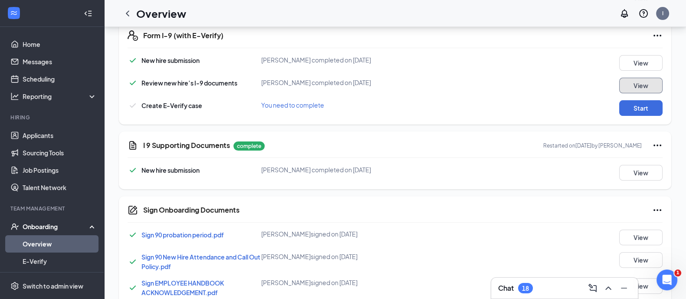
scroll to position [340, 0]
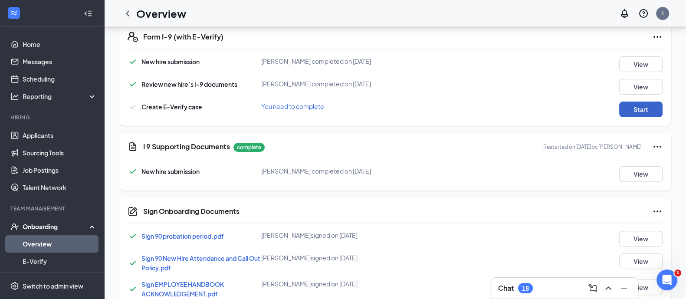
click at [632, 102] on button "Start" at bounding box center [640, 110] width 43 height 16
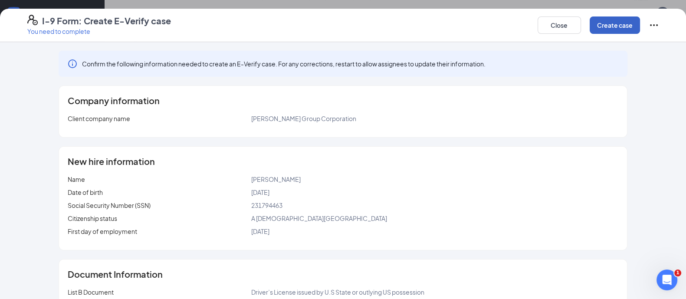
click at [610, 16] on button "Create case" at bounding box center [615, 24] width 50 height 17
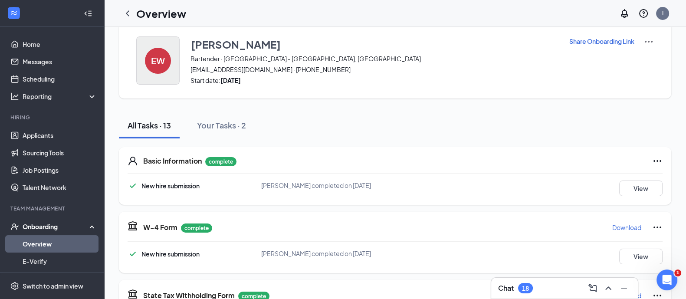
scroll to position [0, 0]
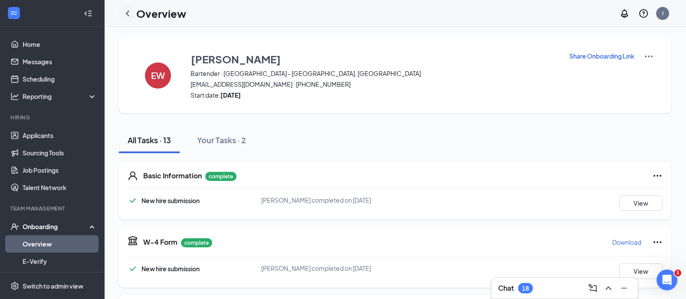
click at [129, 14] on icon "ChevronLeft" at bounding box center [127, 13] width 10 height 10
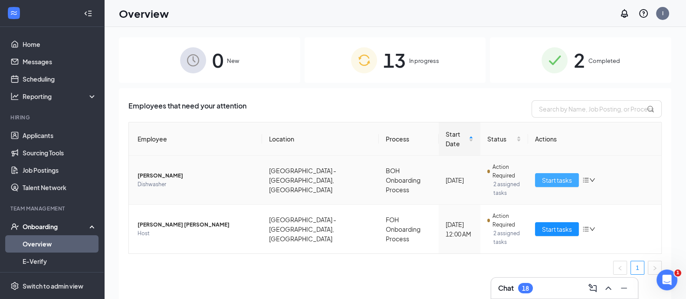
click at [562, 178] on span "Start tasks" at bounding box center [557, 180] width 30 height 10
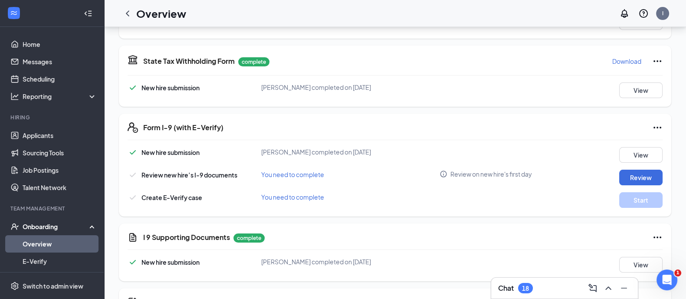
scroll to position [250, 0]
click at [638, 152] on button "View" at bounding box center [640, 155] width 43 height 16
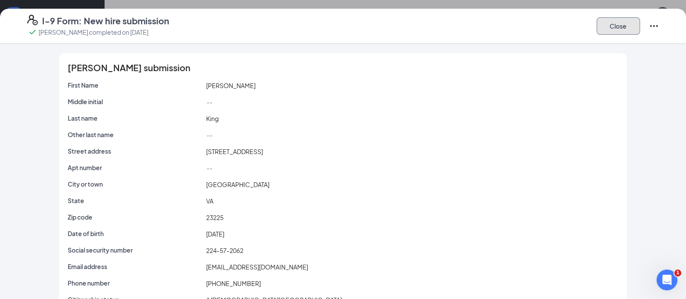
click at [615, 23] on button "Close" at bounding box center [618, 25] width 43 height 17
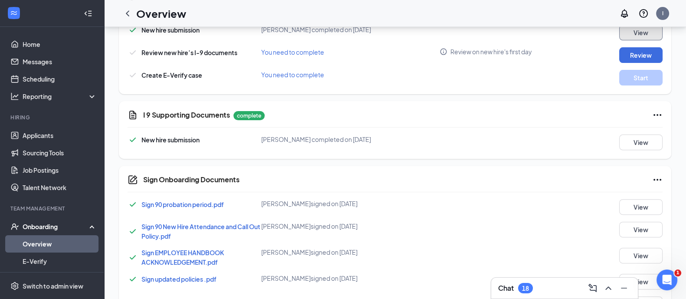
scroll to position [428, 0]
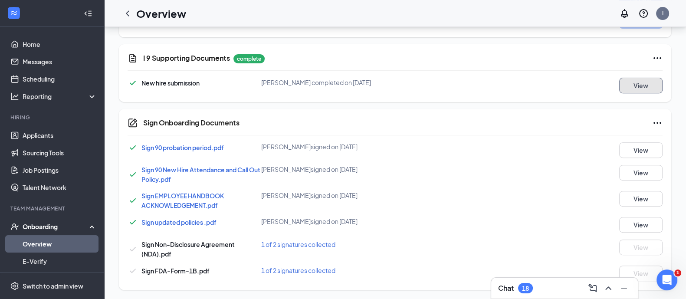
click at [636, 80] on button "View" at bounding box center [640, 86] width 43 height 16
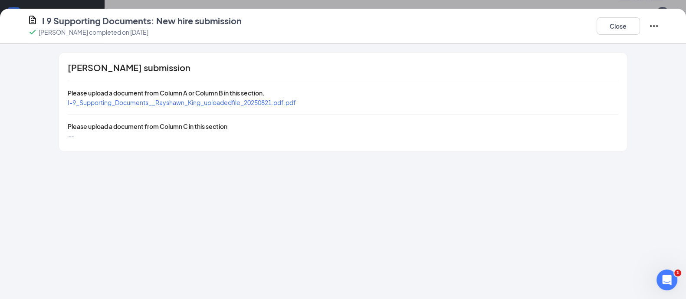
click at [237, 101] on span "I-9_Supporting_Documents__Rayshawn_King_uploadedfile_20250821.pdf.pdf" at bounding box center [182, 103] width 228 height 8
click at [622, 21] on button "Close" at bounding box center [618, 25] width 43 height 17
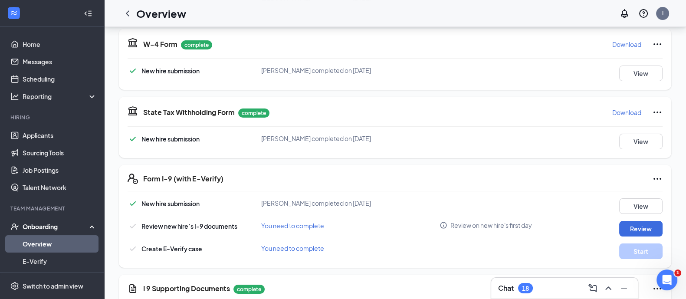
scroll to position [196, 0]
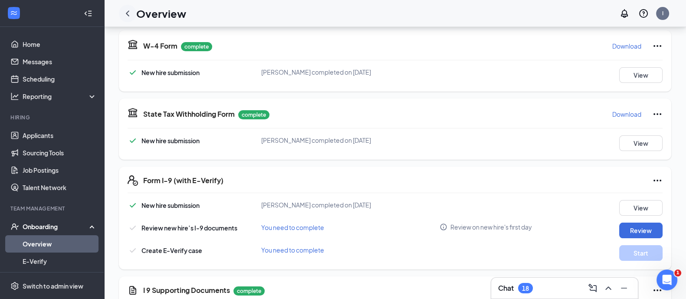
click at [124, 13] on icon "ChevronLeft" at bounding box center [127, 13] width 10 height 10
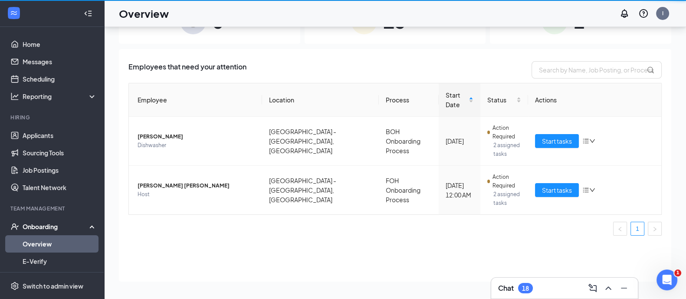
scroll to position [39, 0]
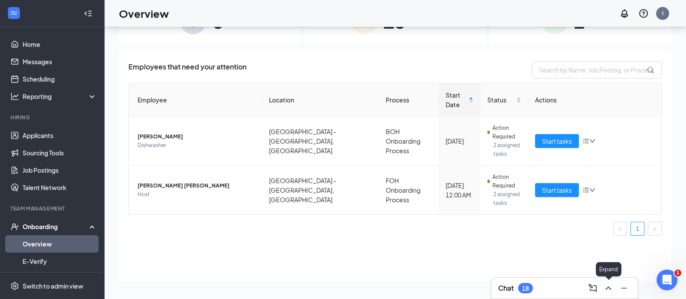
click at [607, 287] on icon "ChevronUp" at bounding box center [608, 288] width 10 height 10
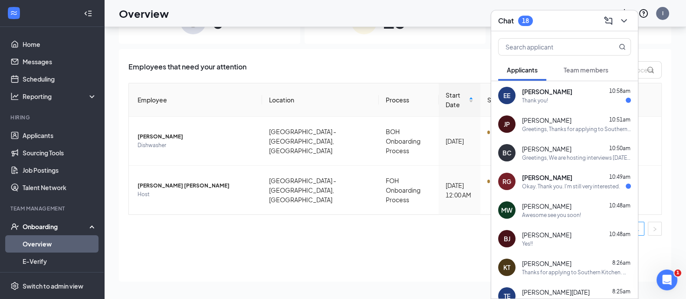
click at [590, 190] on div "RG [PERSON_NAME] 10:49am Okay. Thank you. I'm still very interested." at bounding box center [564, 181] width 147 height 29
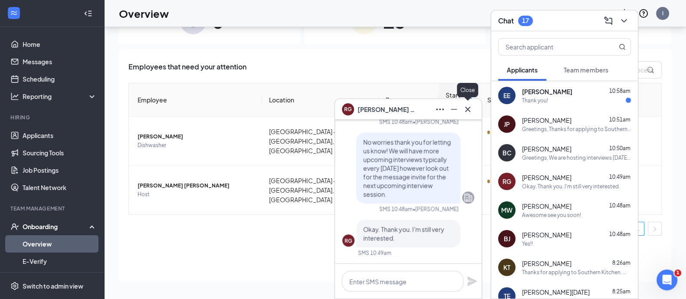
click at [467, 107] on icon "Cross" at bounding box center [468, 109] width 10 height 10
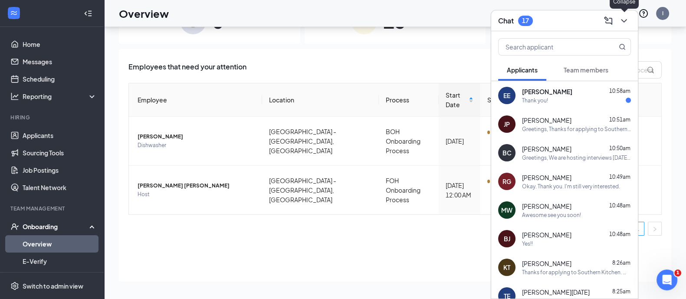
click at [623, 22] on icon "ChevronDown" at bounding box center [624, 21] width 10 height 10
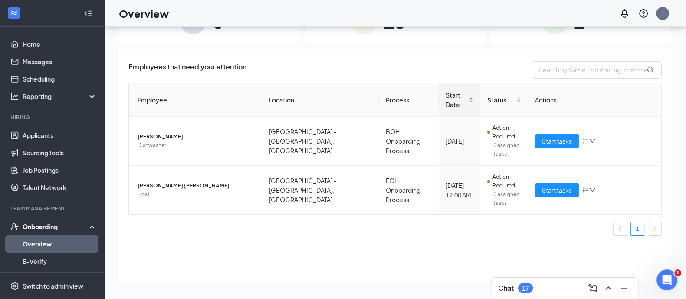
scroll to position [0, 0]
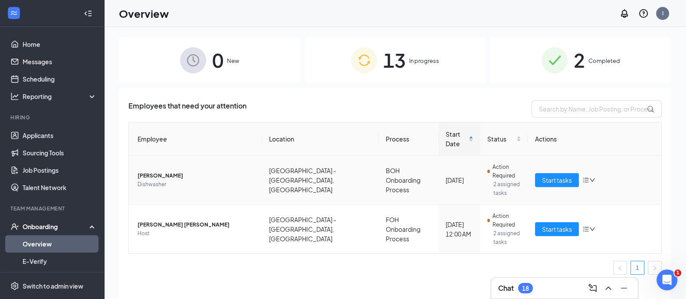
click at [595, 183] on icon "down" at bounding box center [592, 180] width 6 height 6
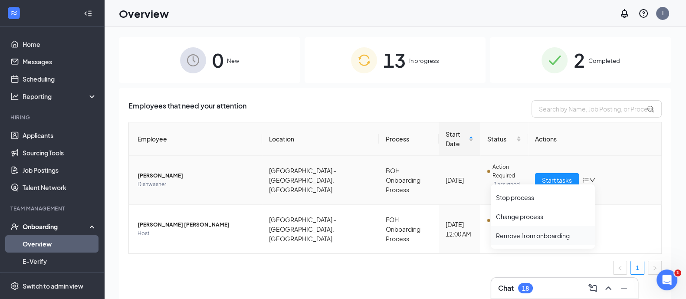
click at [525, 233] on div "Remove from onboarding" at bounding box center [543, 235] width 94 height 9
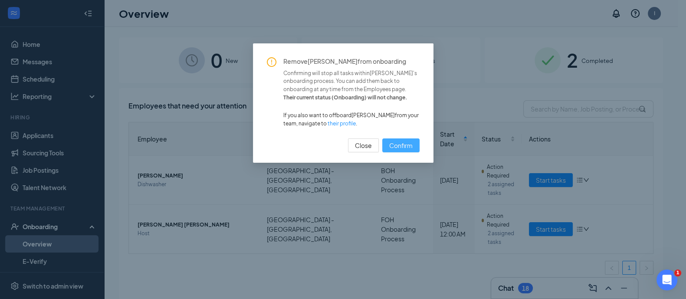
click at [404, 150] on span "Confirm" at bounding box center [400, 146] width 23 height 10
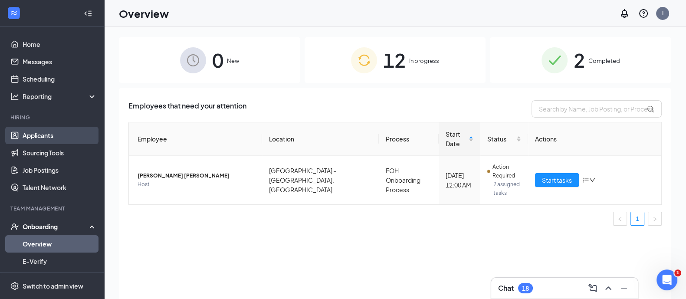
click at [44, 138] on link "Applicants" at bounding box center [60, 135] width 74 height 17
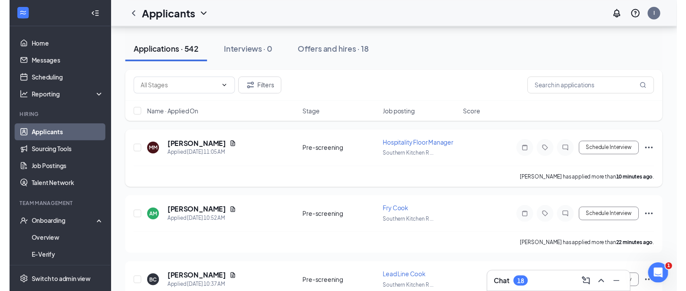
scroll to position [84, 0]
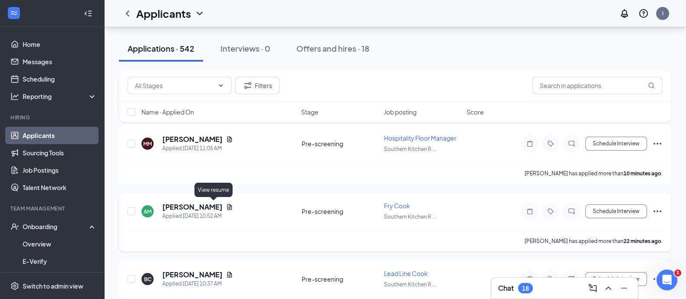
click at [226, 204] on icon "Document" at bounding box center [229, 207] width 7 height 7
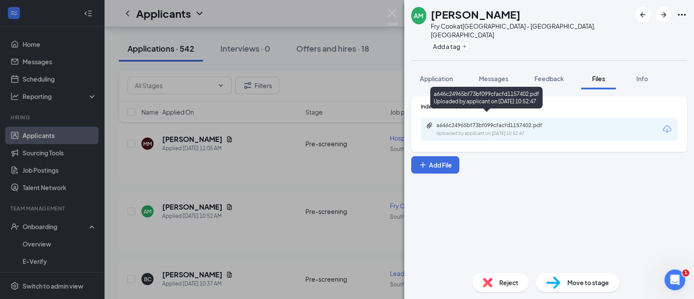
click at [513, 122] on div "a646c24965bf73bf099cfacfd1157402.pdf" at bounding box center [498, 125] width 122 height 7
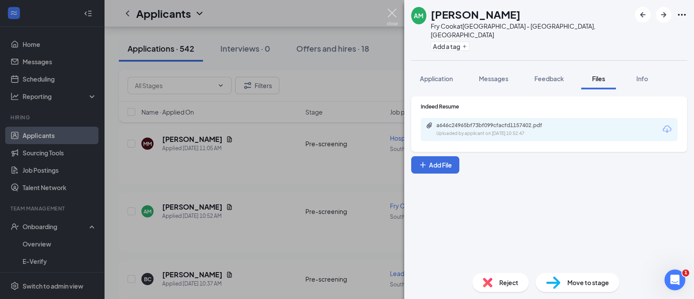
click at [389, 9] on img at bounding box center [392, 17] width 11 height 17
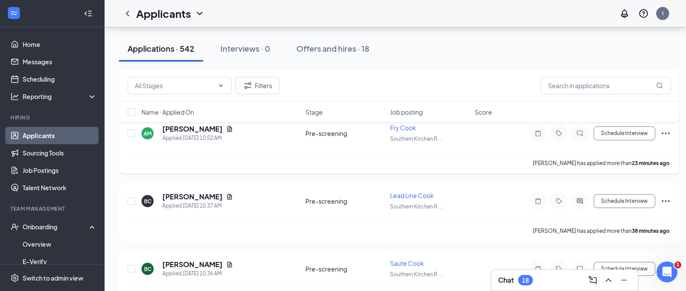
scroll to position [171, 0]
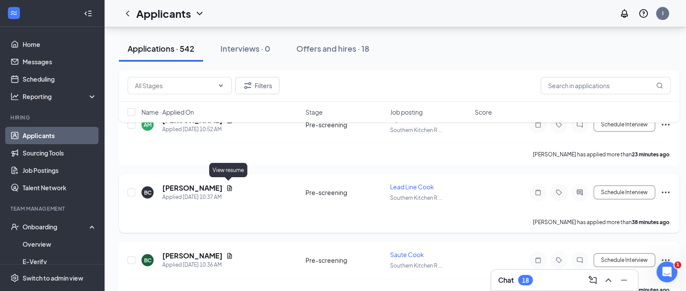
click at [228, 188] on icon "Document" at bounding box center [229, 188] width 5 height 6
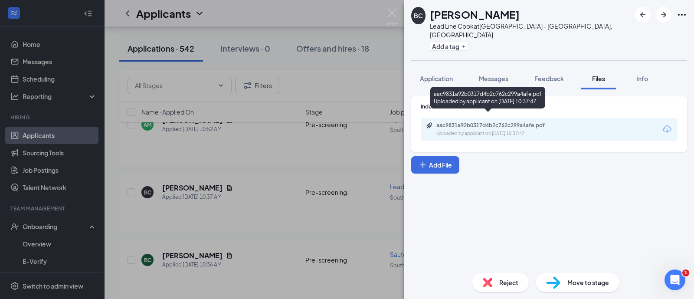
click at [493, 130] on div "Uploaded by applicant on [DATE] 10:37:47" at bounding box center [502, 133] width 130 height 7
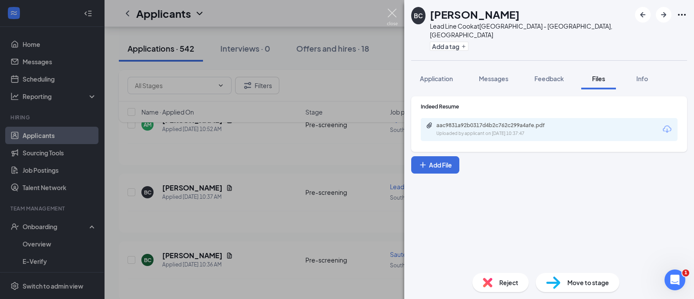
click at [391, 14] on img at bounding box center [392, 17] width 11 height 17
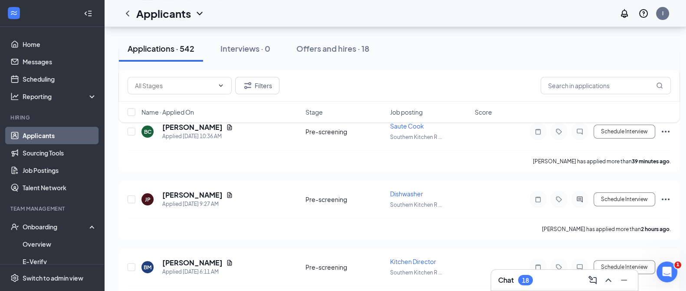
scroll to position [304, 0]
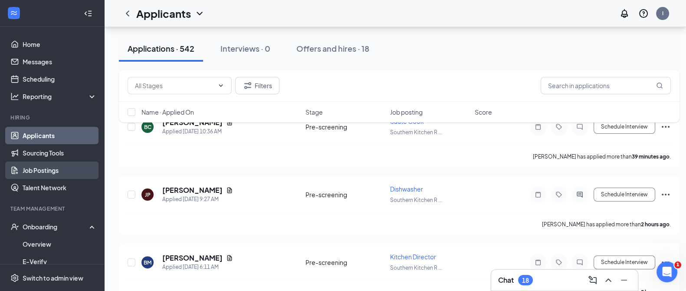
click at [51, 170] on link "Job Postings" at bounding box center [60, 169] width 74 height 17
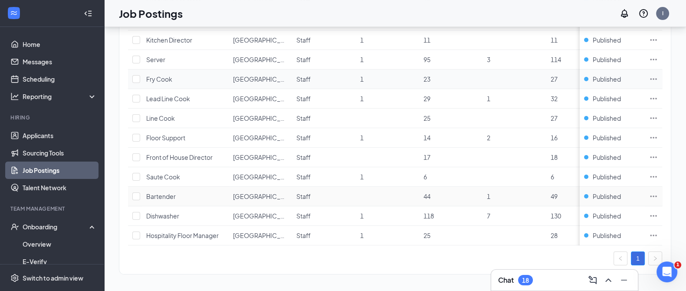
scroll to position [152, 0]
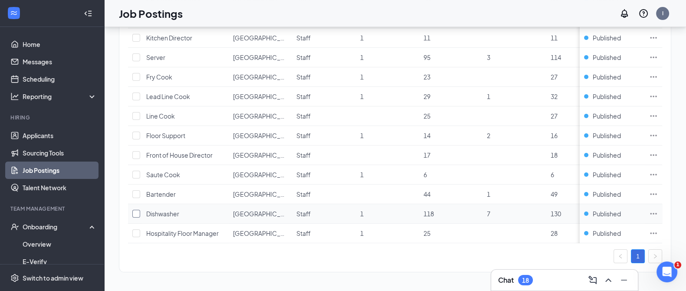
click at [135, 210] on input "checkbox" at bounding box center [136, 214] width 8 height 8
checkbox input "true"
click at [662, 211] on td at bounding box center [653, 214] width 17 height 20
click at [658, 211] on icon "Ellipses" at bounding box center [653, 213] width 9 height 9
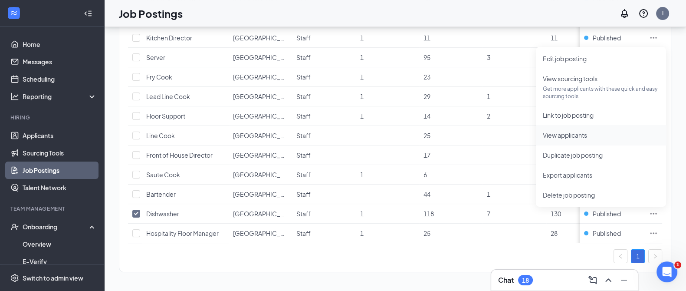
click at [581, 132] on span "View applicants" at bounding box center [565, 135] width 44 height 8
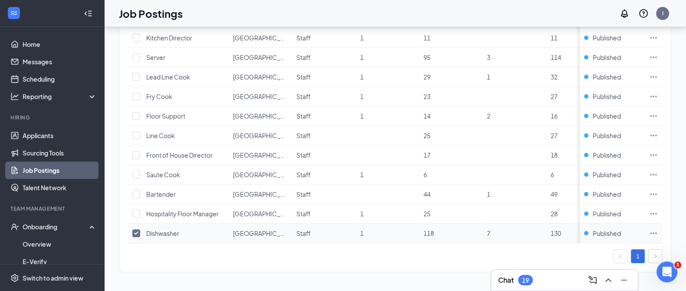
click at [135, 231] on input "checkbox" at bounding box center [136, 233] width 8 height 8
checkbox input "false"
click at [135, 196] on input "checkbox" at bounding box center [136, 194] width 8 height 8
checkbox input "true"
click at [658, 209] on icon "Ellipses" at bounding box center [653, 213] width 9 height 9
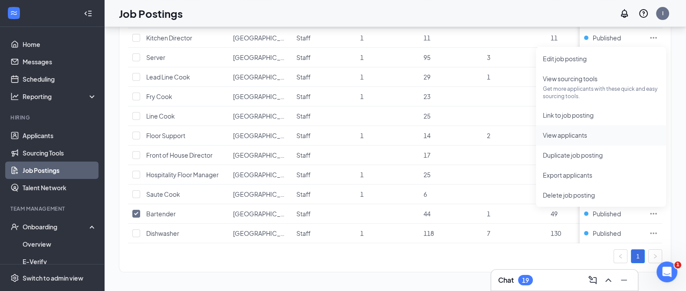
click at [599, 130] on span "View applicants" at bounding box center [601, 135] width 116 height 10
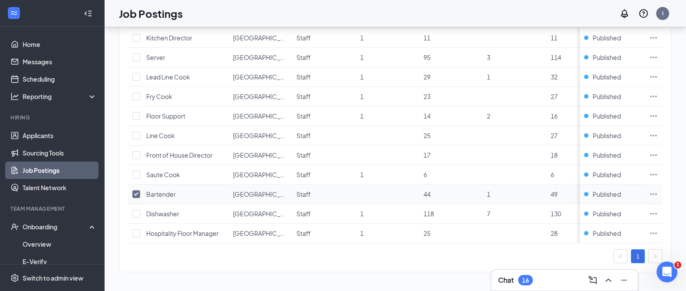
click at [657, 193] on icon "Ellipses" at bounding box center [654, 193] width 7 height 1
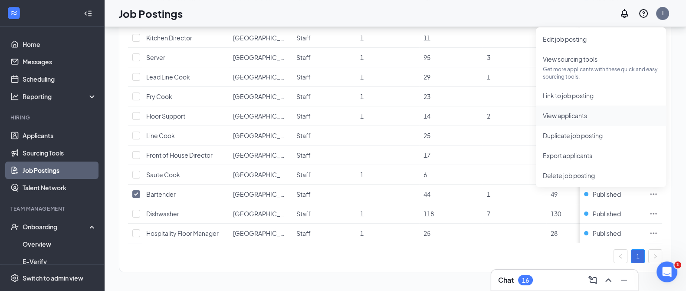
click at [581, 116] on span "View applicants" at bounding box center [565, 116] width 44 height 8
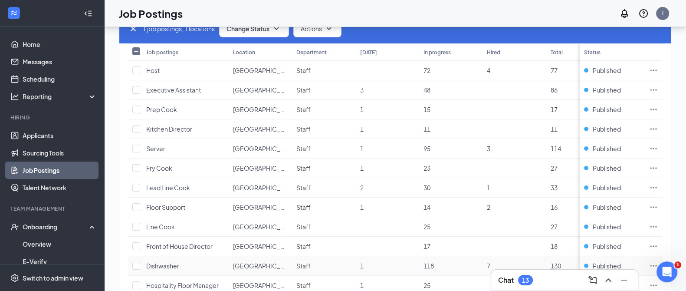
scroll to position [159, 0]
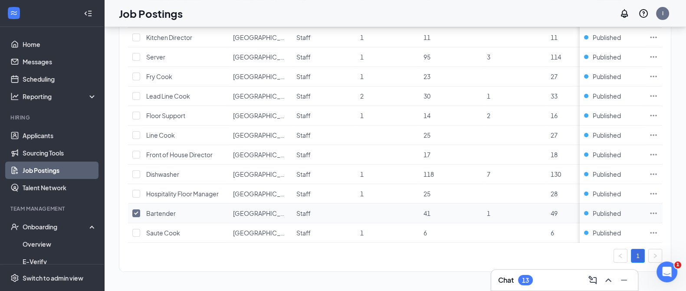
click at [135, 209] on input "checkbox" at bounding box center [136, 213] width 8 height 8
checkbox input "false"
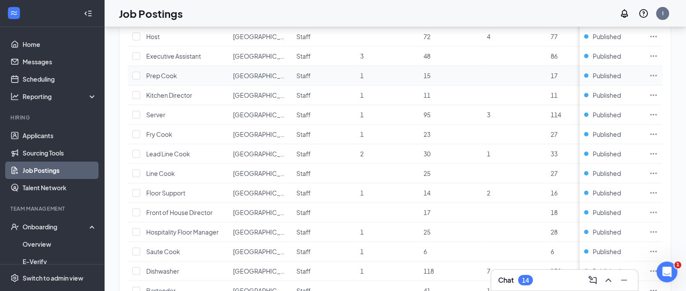
scroll to position [96, 0]
click at [605, 279] on icon "ChevronUp" at bounding box center [608, 280] width 10 height 10
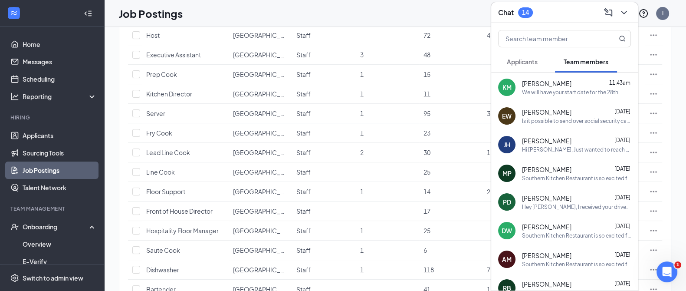
scroll to position [0, 0]
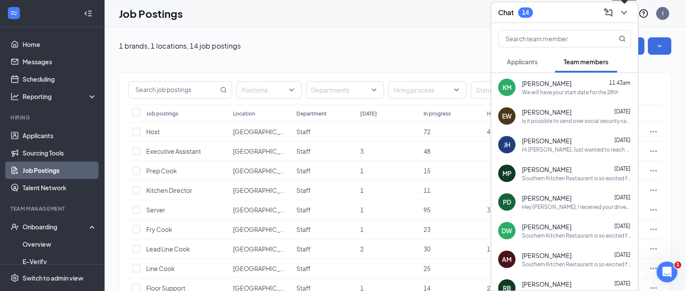
click at [626, 13] on icon "ChevronDown" at bounding box center [624, 12] width 10 height 10
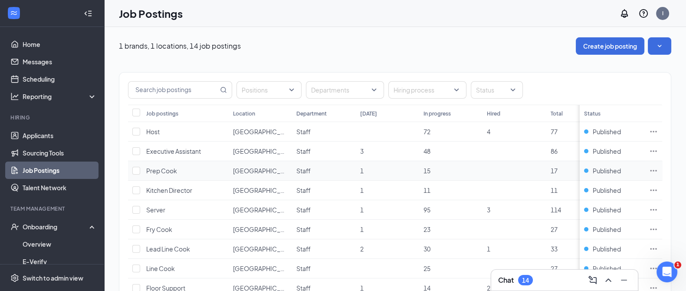
scroll to position [37, 0]
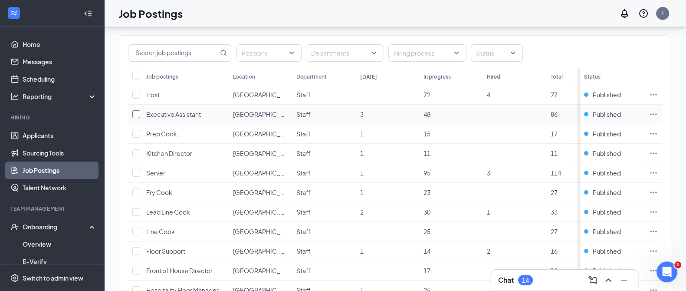
click at [137, 117] on input "checkbox" at bounding box center [136, 114] width 8 height 8
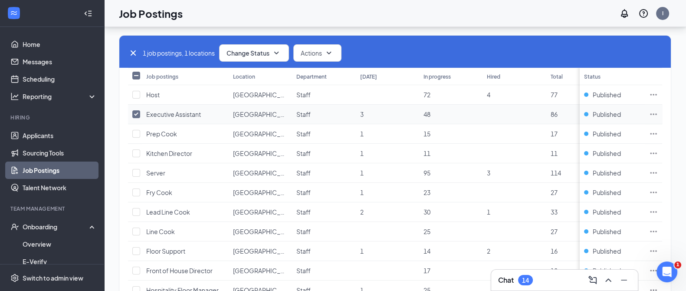
click at [136, 116] on input "checkbox" at bounding box center [136, 114] width 8 height 8
checkbox input "false"
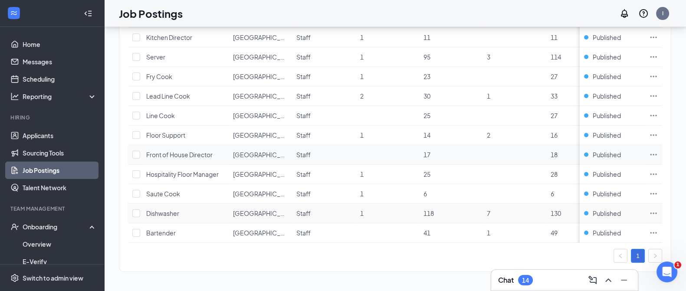
scroll to position [154, 0]
